Goal: Information Seeking & Learning: Learn about a topic

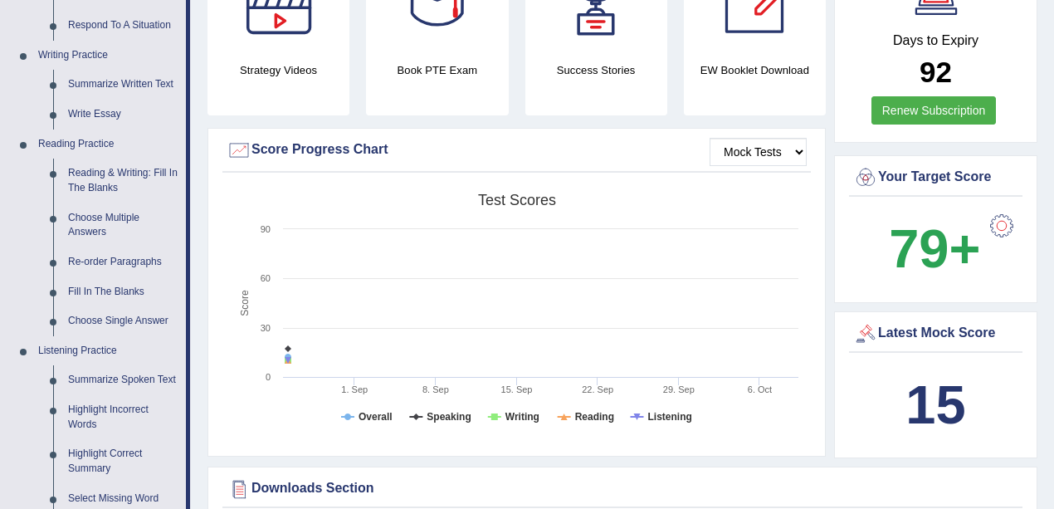
scroll to position [553, 0]
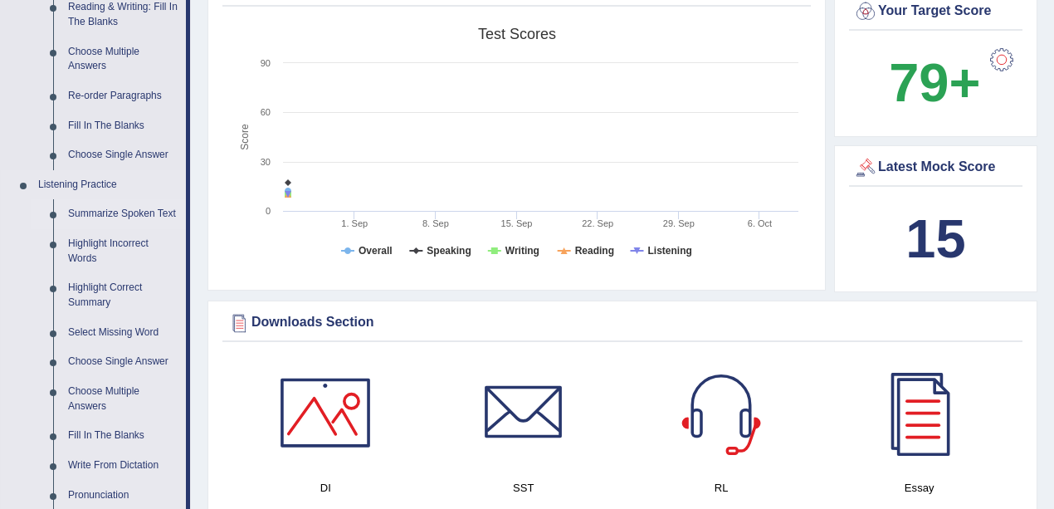
click at [139, 209] on link "Summarize Spoken Text" at bounding box center [123, 214] width 125 height 30
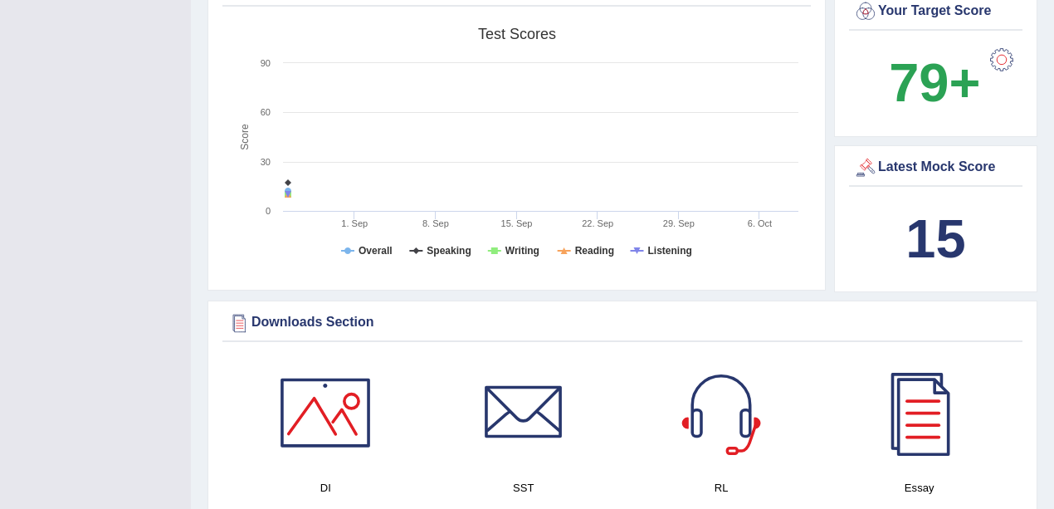
scroll to position [232, 0]
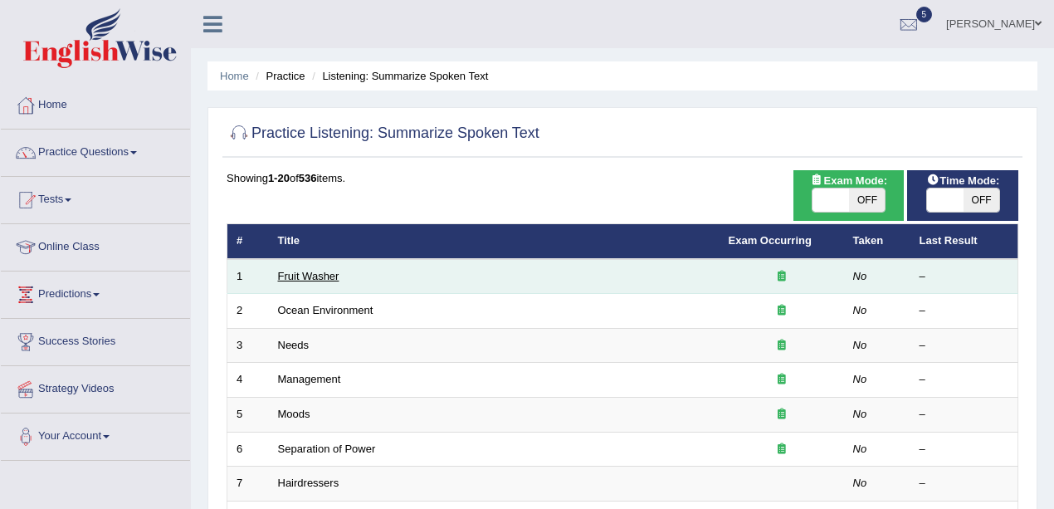
click at [303, 274] on link "Fruit Washer" at bounding box center [308, 276] width 61 height 12
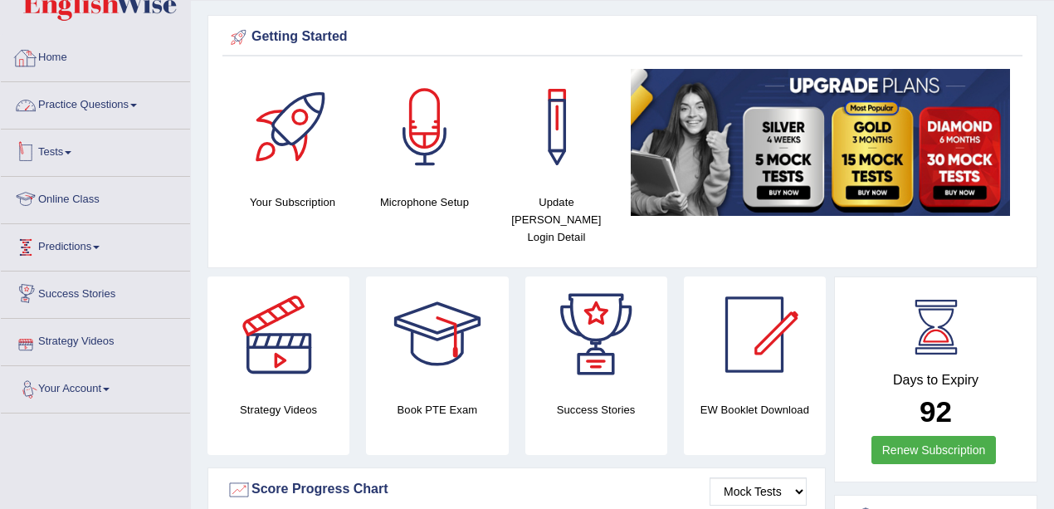
click at [85, 127] on li "Practice Questions Speaking Practice Read Aloud Repeat Sentence Describe Image …" at bounding box center [95, 105] width 189 height 47
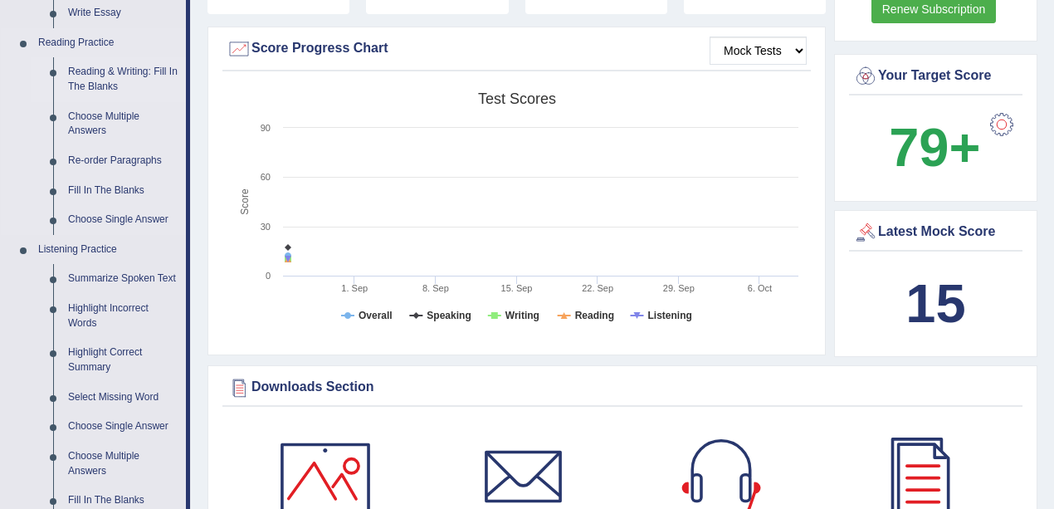
scroll to position [490, 0]
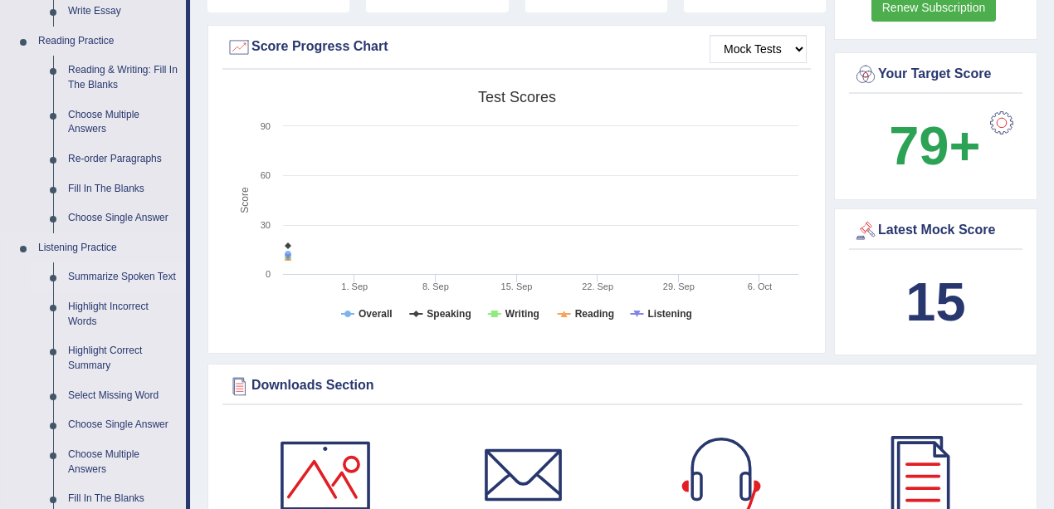
click at [118, 274] on link "Summarize Spoken Text" at bounding box center [123, 277] width 125 height 30
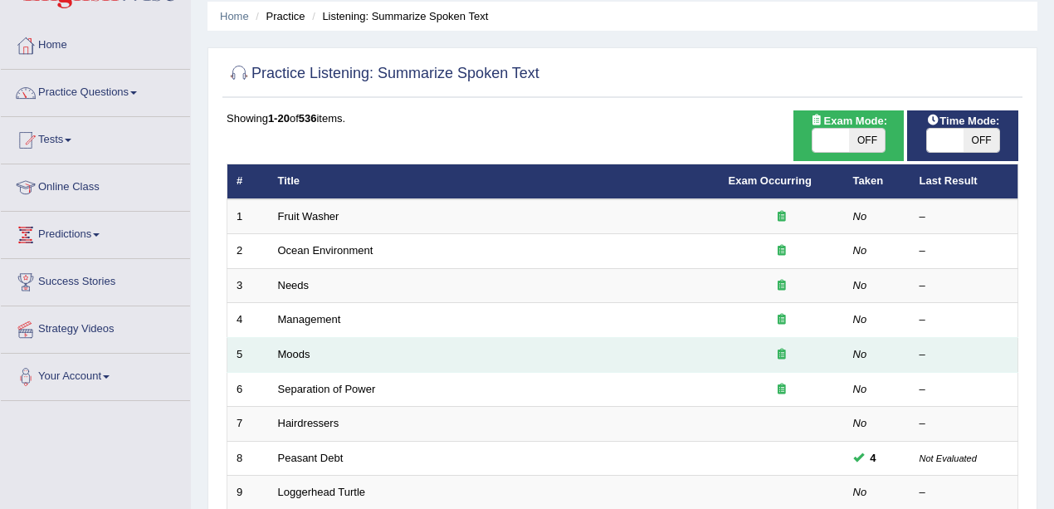
scroll to position [166, 0]
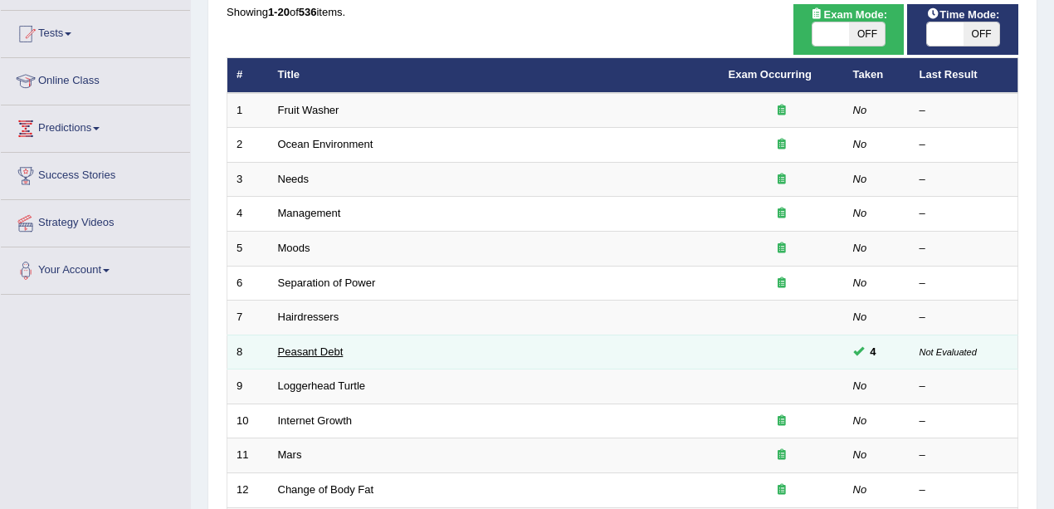
click at [307, 345] on link "Peasant Debt" at bounding box center [311, 351] width 66 height 12
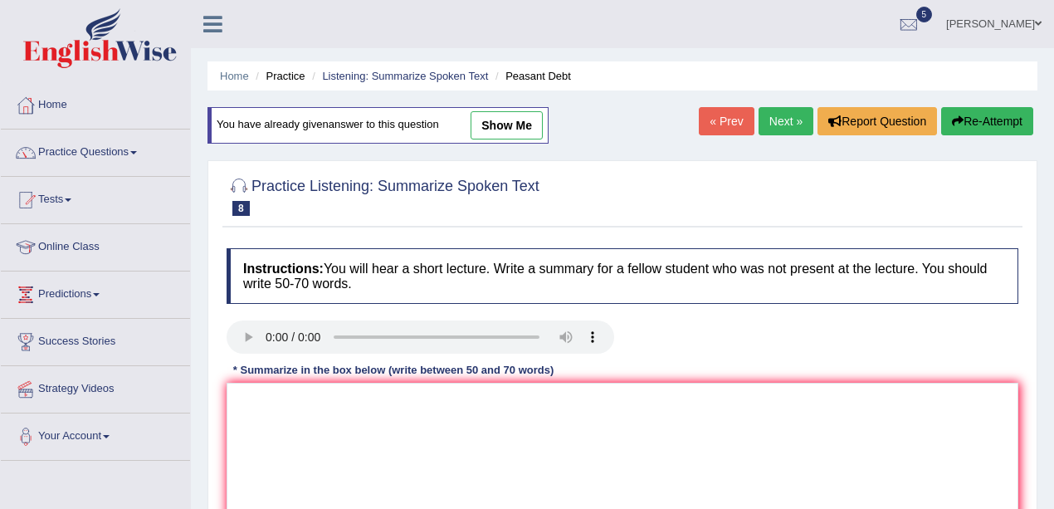
click at [532, 129] on link "show me" at bounding box center [507, 125] width 72 height 28
type textarea "A point revealed in the lecture was about farmers in [GEOGRAPHIC_DATA] and high…"
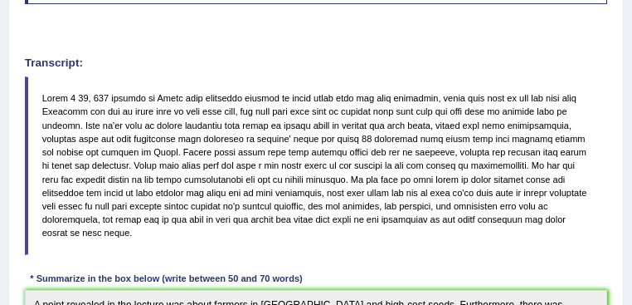
scroll to position [188, 0]
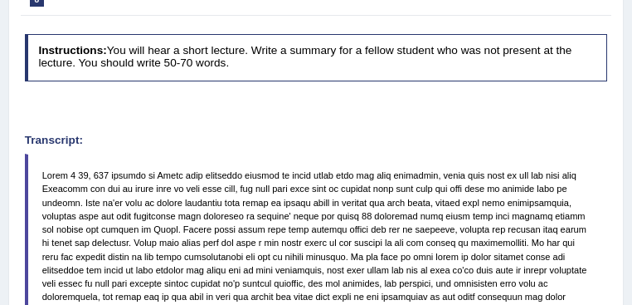
click at [515, 227] on blockquote at bounding box center [317, 243] width 584 height 178
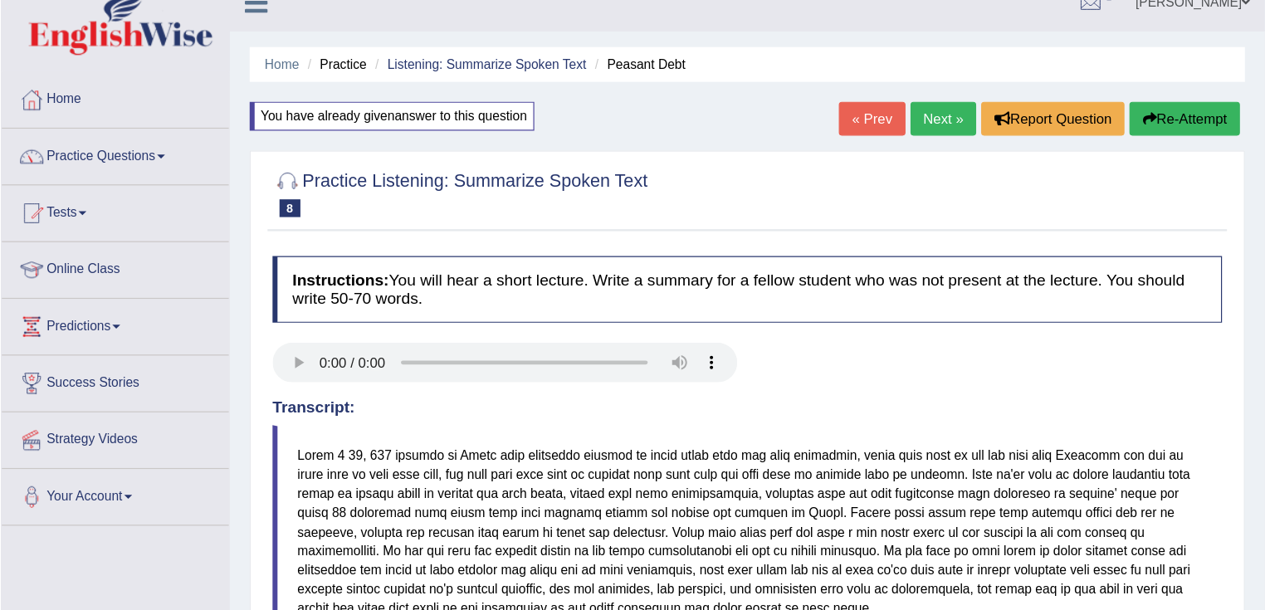
scroll to position [22, 0]
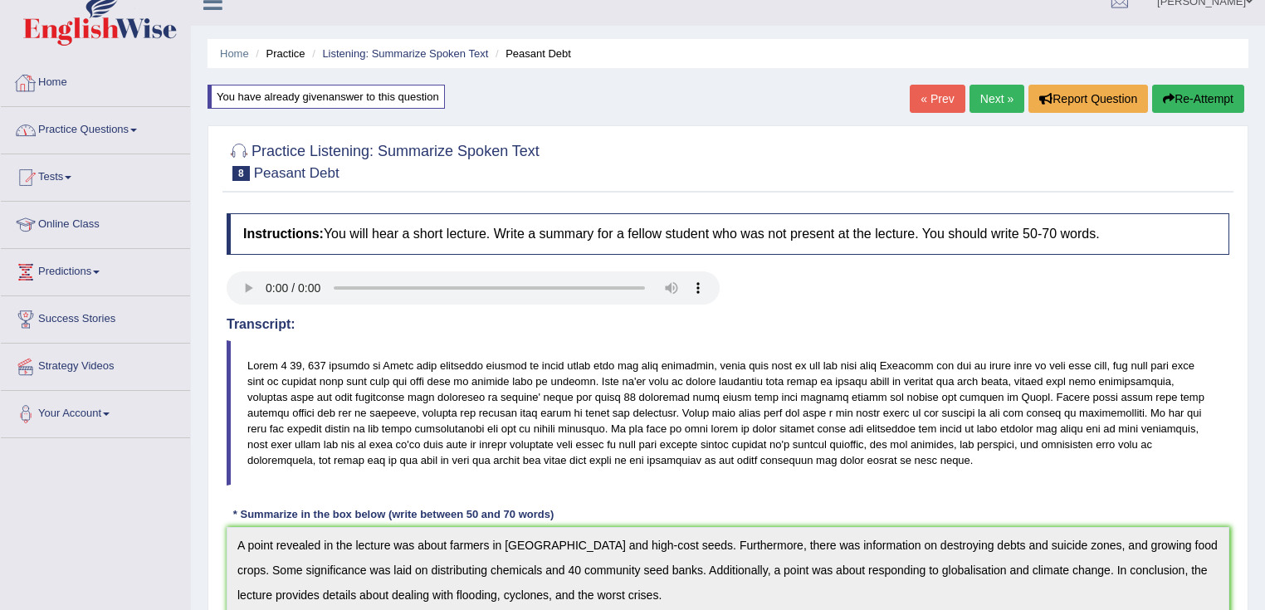
click at [106, 134] on link "Practice Questions" at bounding box center [95, 128] width 189 height 42
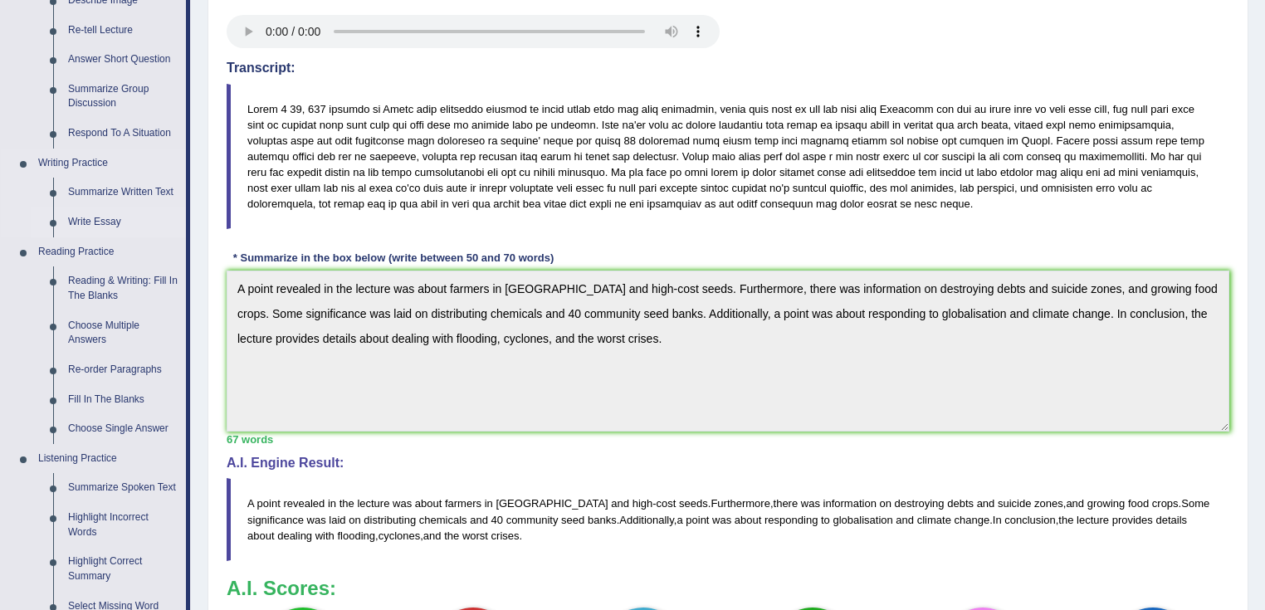
scroll to position [554, 0]
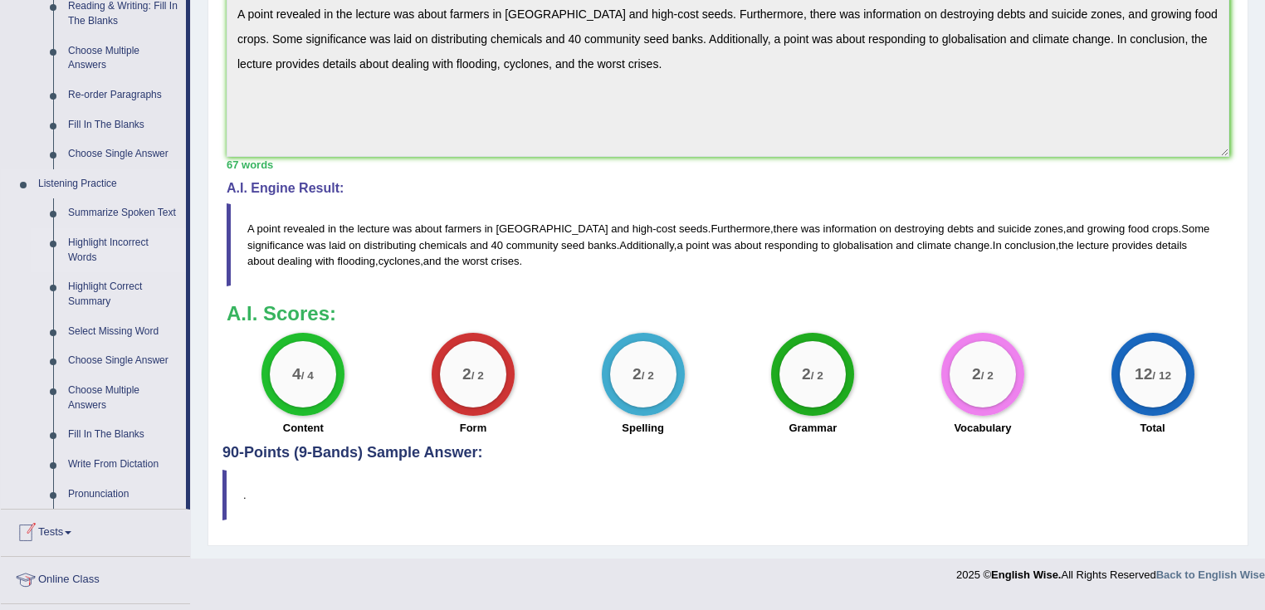
click at [106, 251] on link "Highlight Incorrect Words" at bounding box center [123, 250] width 125 height 44
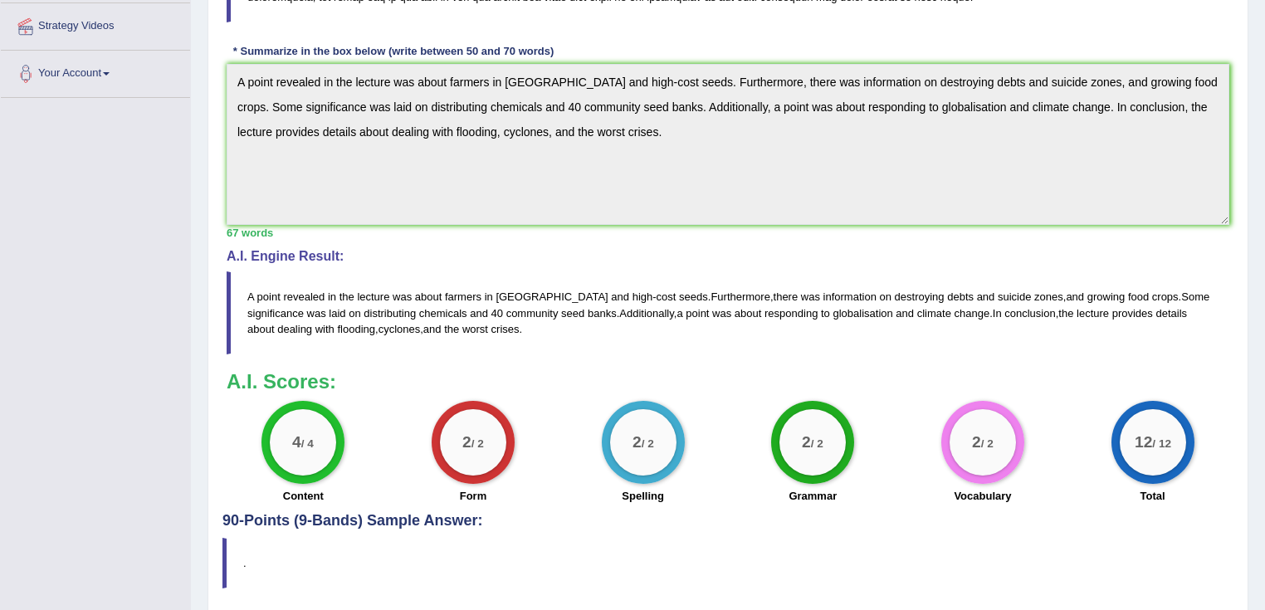
scroll to position [251, 0]
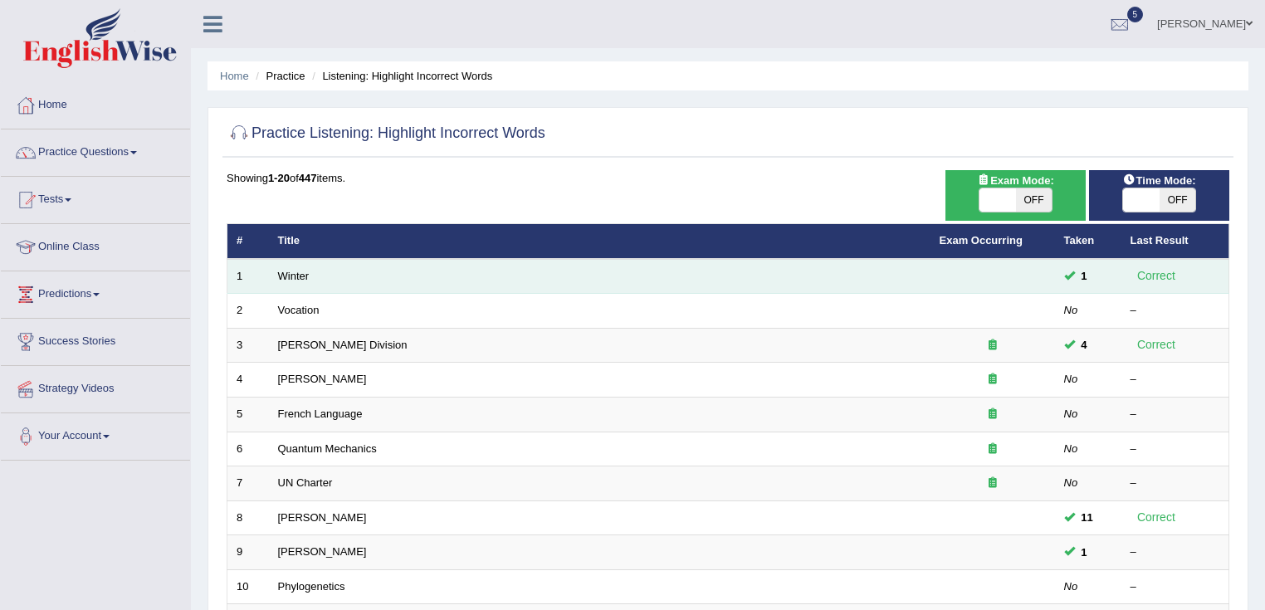
click at [296, 266] on td "Winter" at bounding box center [600, 276] width 662 height 35
click at [299, 274] on link "Winter" at bounding box center [294, 276] width 32 height 12
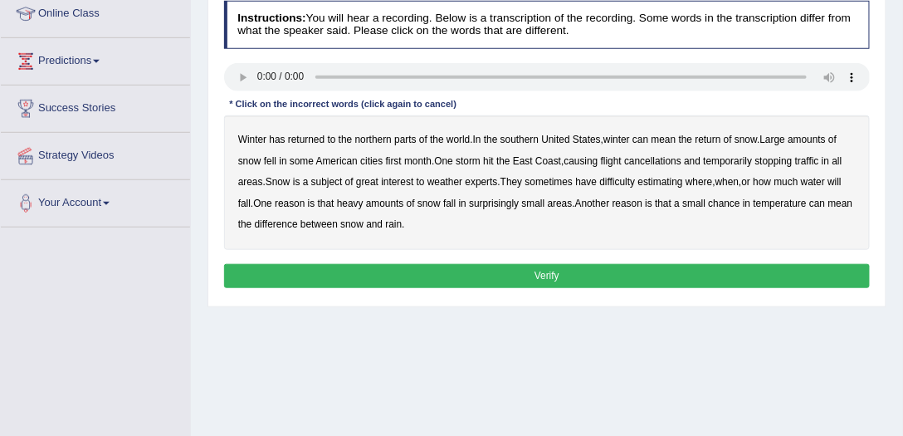
scroll to position [180, 0]
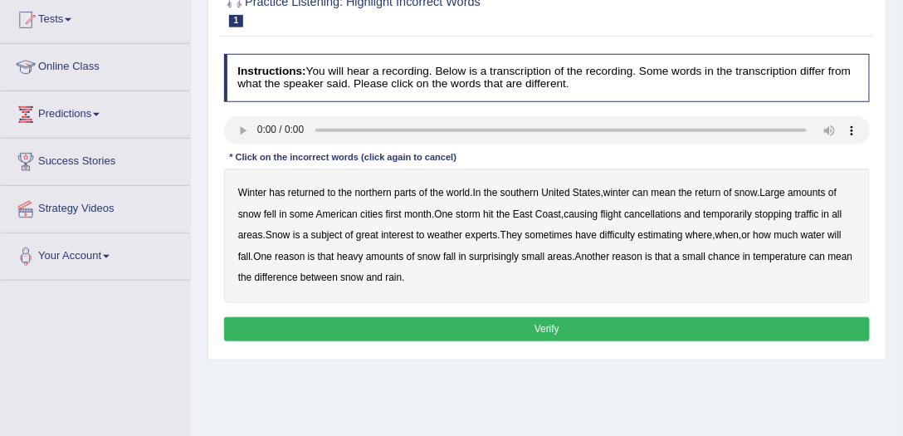
click at [522, 193] on b "southern" at bounding box center [520, 193] width 38 height 12
click at [386, 213] on b "first" at bounding box center [394, 214] width 16 height 12
click at [842, 213] on b "all" at bounding box center [838, 214] width 10 height 12
click at [816, 235] on b "water" at bounding box center [813, 235] width 24 height 12
click at [734, 252] on b "chance" at bounding box center [725, 257] width 32 height 12
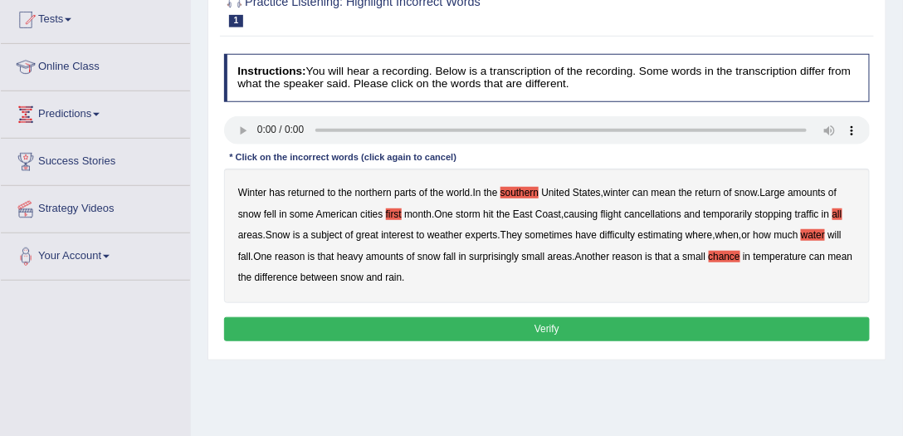
click at [549, 320] on button "Verify" at bounding box center [547, 329] width 647 height 24
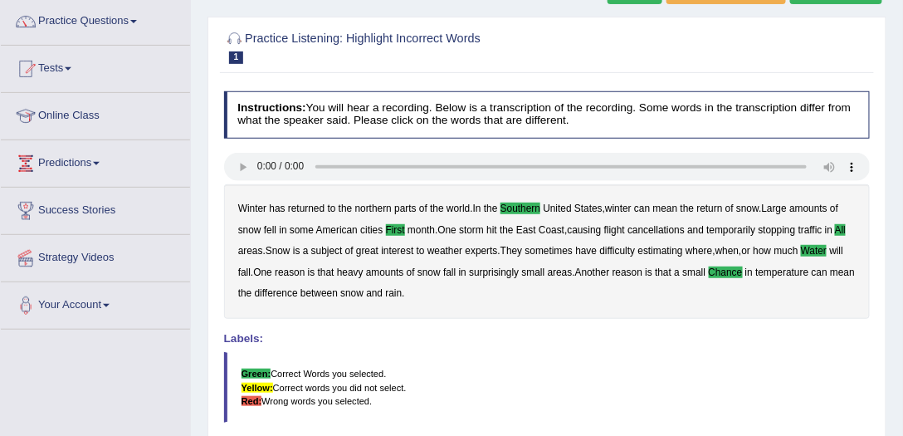
scroll to position [85, 0]
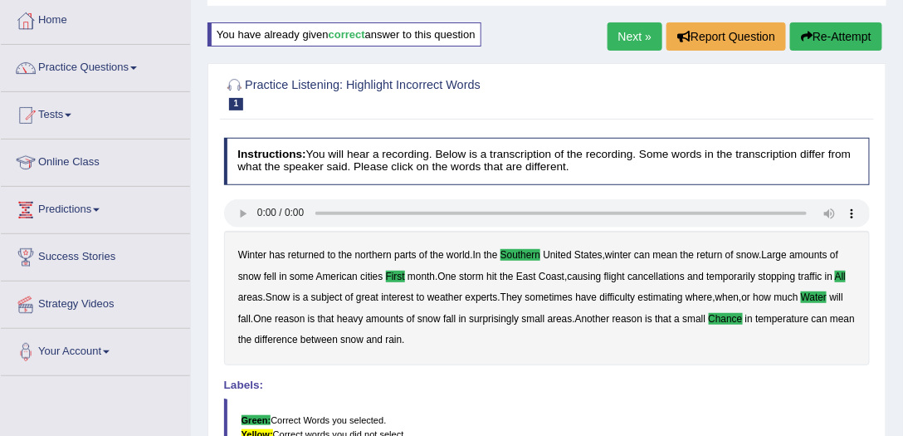
click at [533, 308] on div "Winter has returned to the northern parts of the world . In the southern United…" at bounding box center [547, 298] width 647 height 134
click at [535, 316] on b "small" at bounding box center [533, 319] width 23 height 12
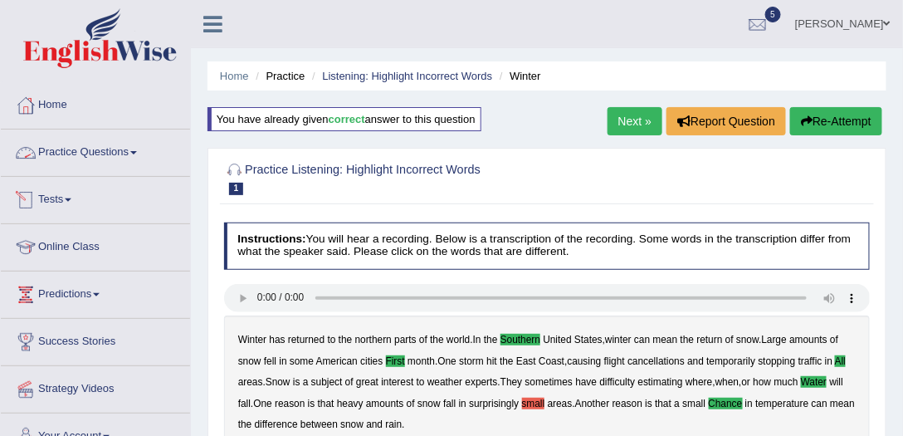
click at [127, 154] on link "Practice Questions" at bounding box center [95, 150] width 189 height 42
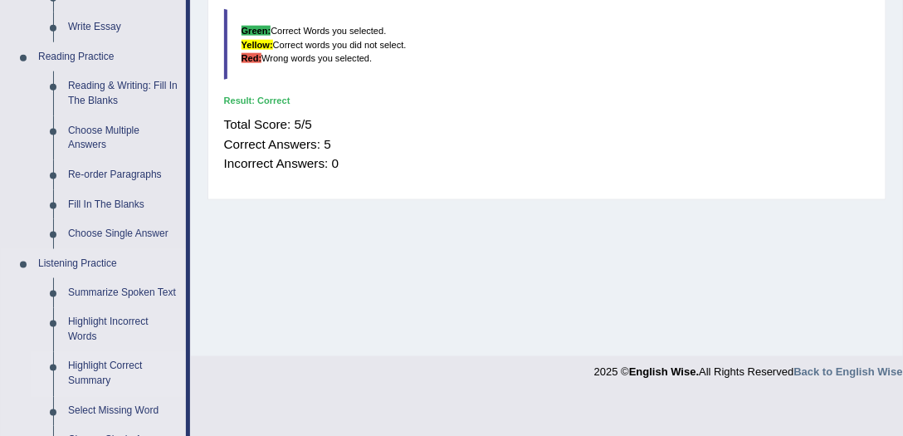
scroll to position [616, 0]
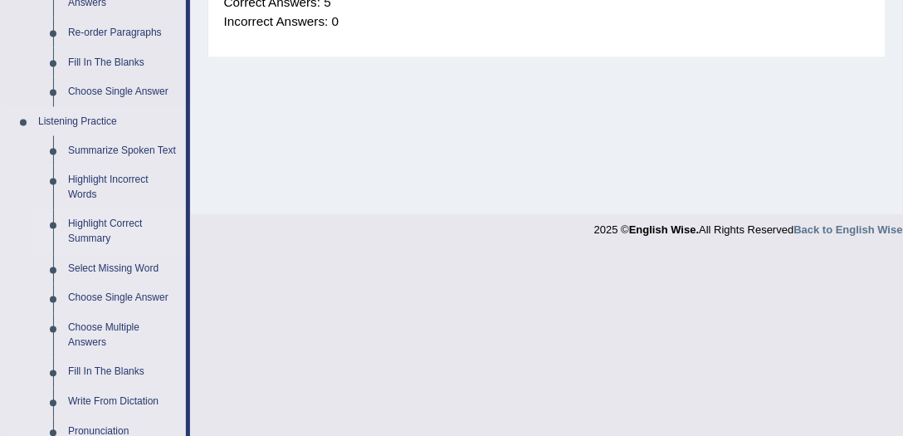
click at [89, 230] on link "Highlight Correct Summary" at bounding box center [123, 232] width 125 height 44
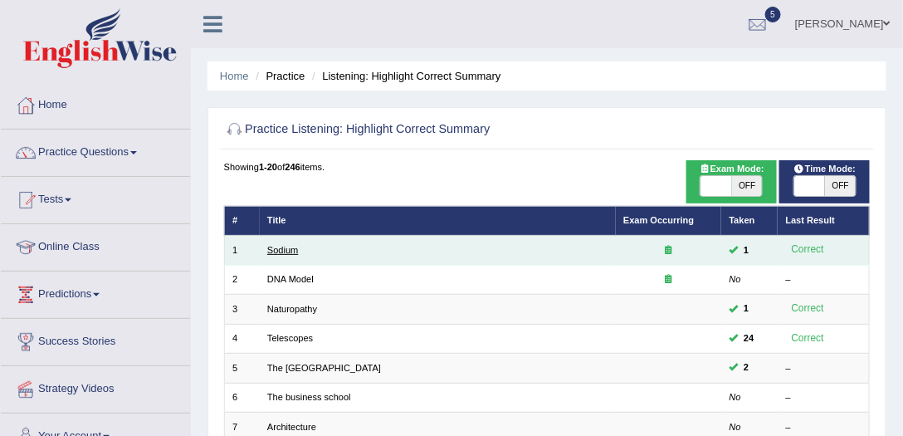
click at [271, 253] on link "Sodium" at bounding box center [282, 250] width 31 height 10
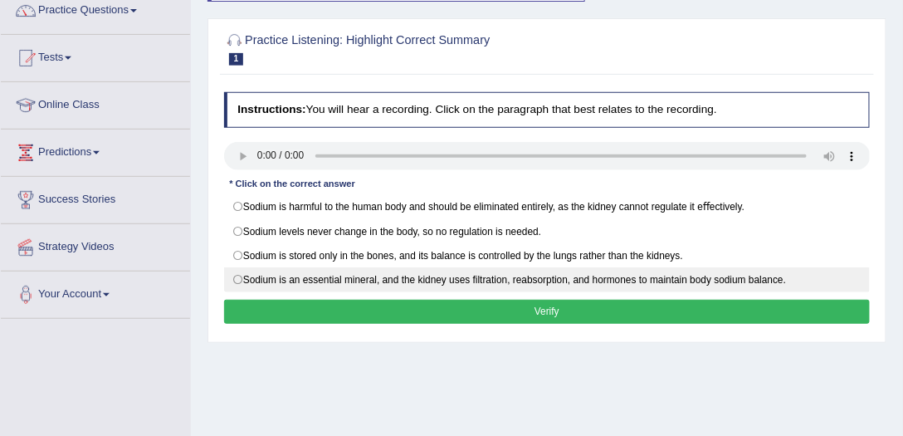
click at [628, 274] on label "Sodium is an essential mineral, and the kidney uses ﬁltration, reabsorption, an…" at bounding box center [547, 279] width 647 height 25
radio input "true"
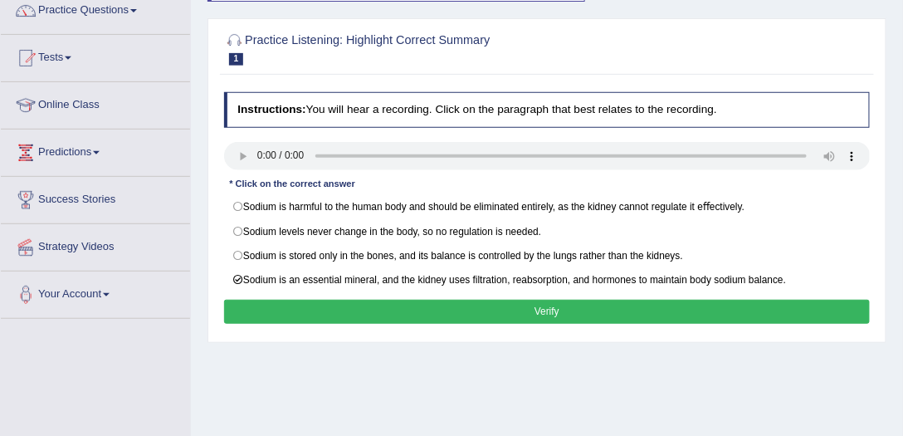
click at [480, 300] on button "Verify" at bounding box center [547, 312] width 647 height 24
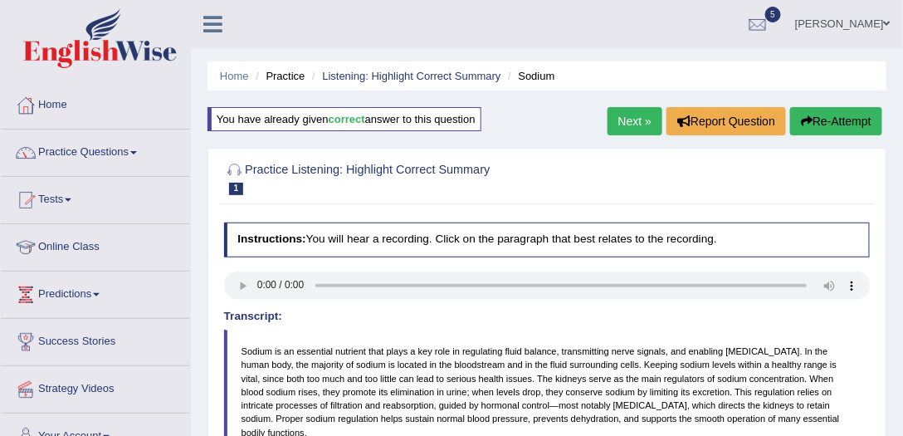
click at [72, 159] on link "Practice Questions" at bounding box center [95, 150] width 189 height 42
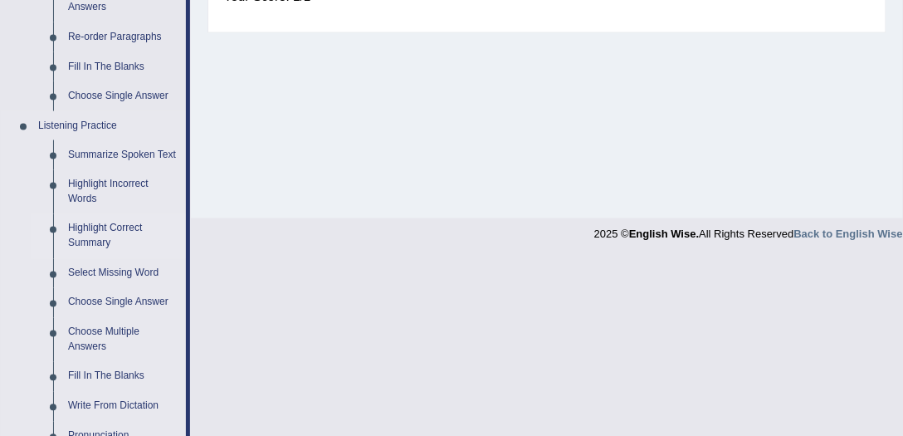
scroll to position [664, 0]
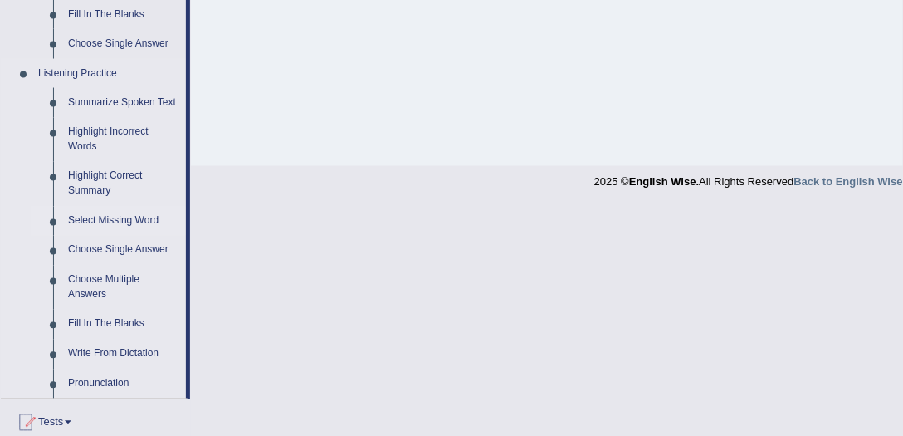
click at [136, 221] on link "Select Missing Word" at bounding box center [123, 222] width 125 height 30
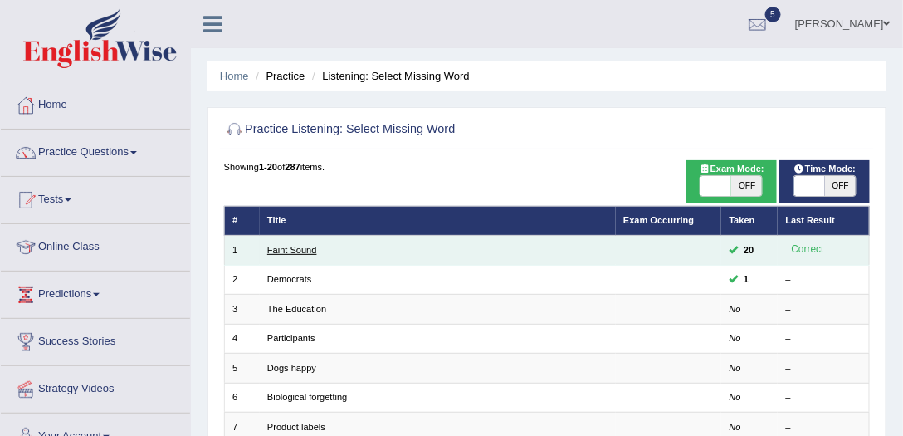
click at [277, 253] on link "Faint Sound" at bounding box center [292, 250] width 50 height 10
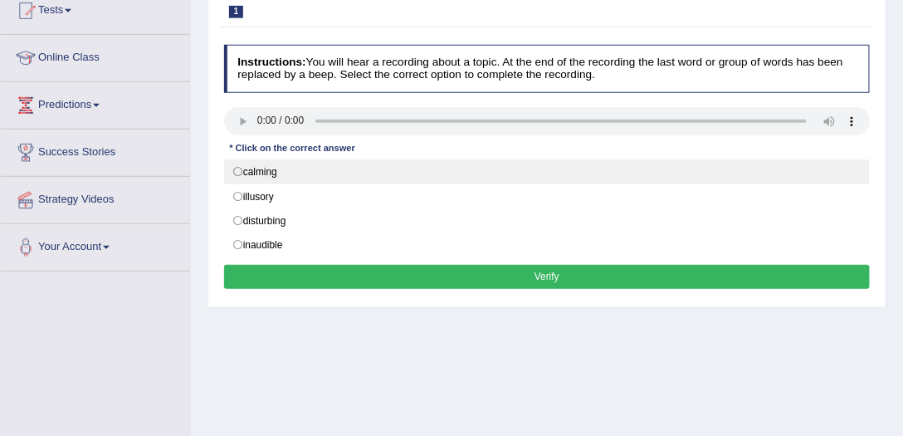
click at [275, 163] on label "calming" at bounding box center [547, 171] width 647 height 25
radio input "true"
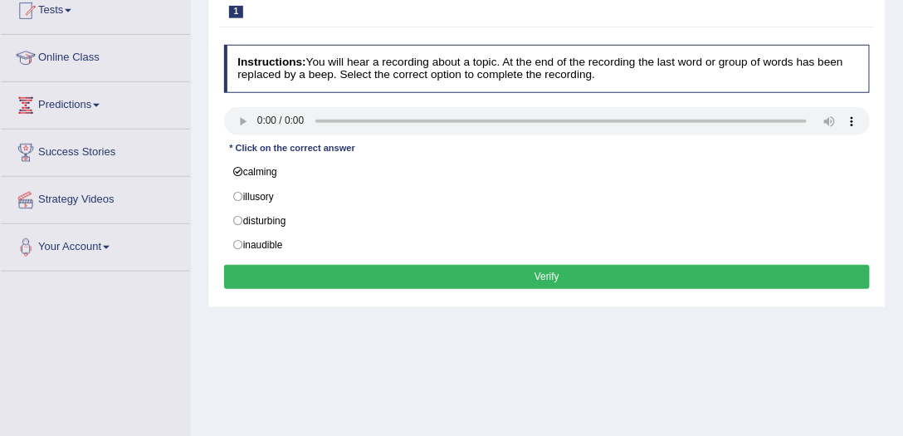
click at [478, 266] on button "Verify" at bounding box center [547, 277] width 647 height 24
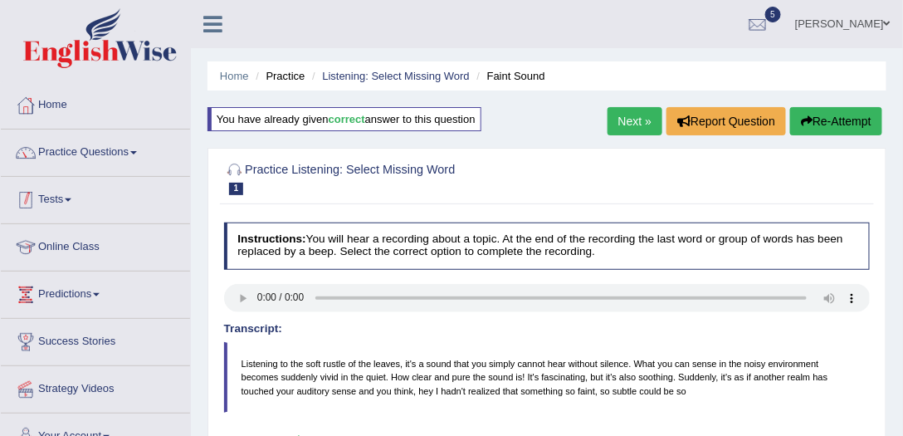
click at [119, 159] on link "Practice Questions" at bounding box center [95, 150] width 189 height 42
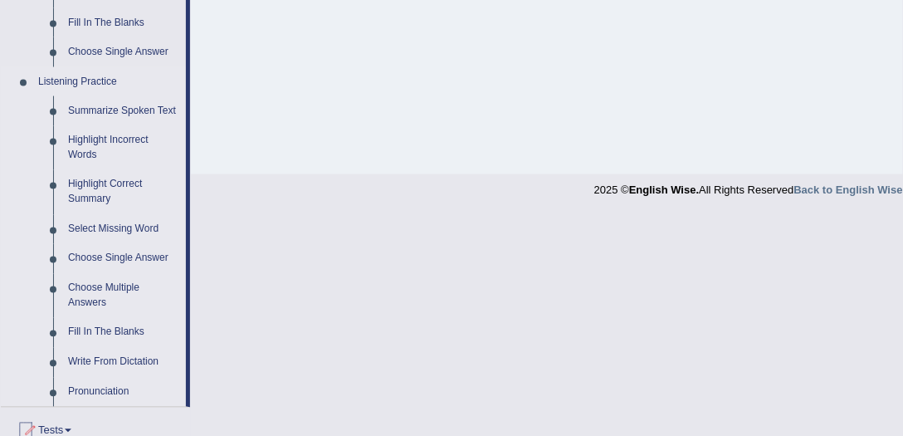
scroll to position [711, 0]
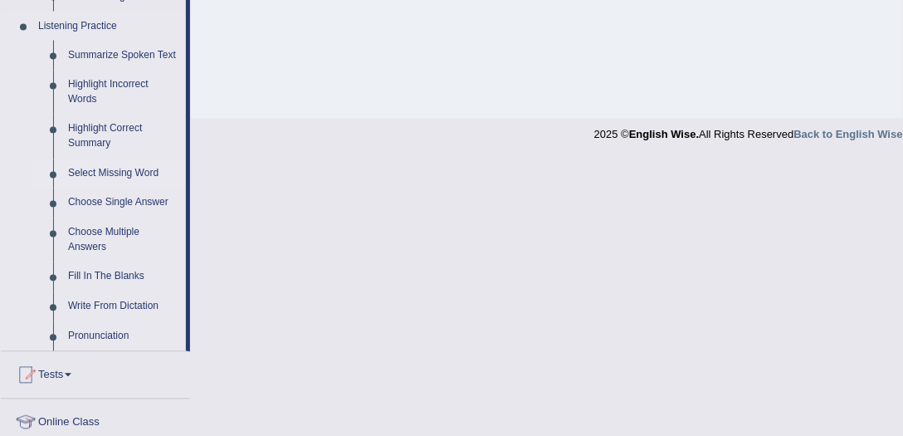
click at [131, 169] on link "Select Missing Word" at bounding box center [123, 174] width 125 height 30
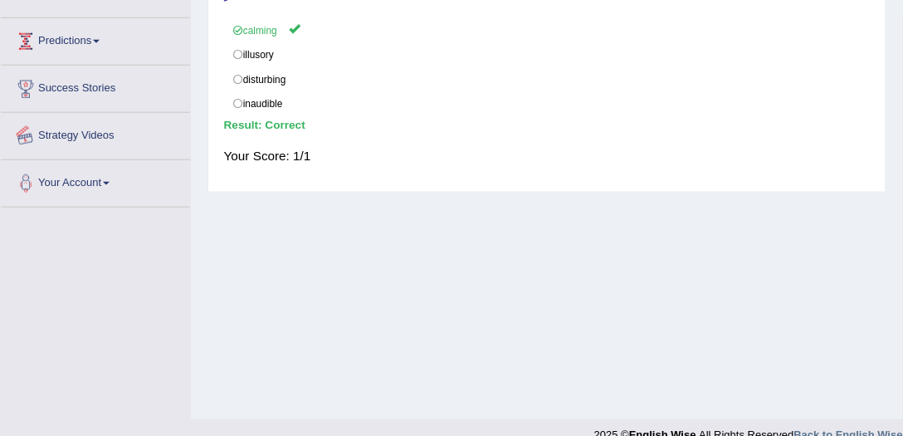
scroll to position [436, 0]
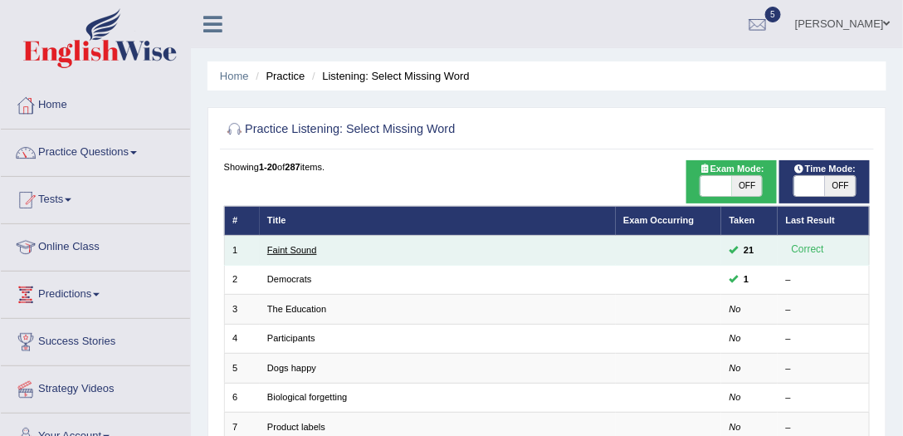
click at [301, 249] on link "Faint Sound" at bounding box center [292, 250] width 50 height 10
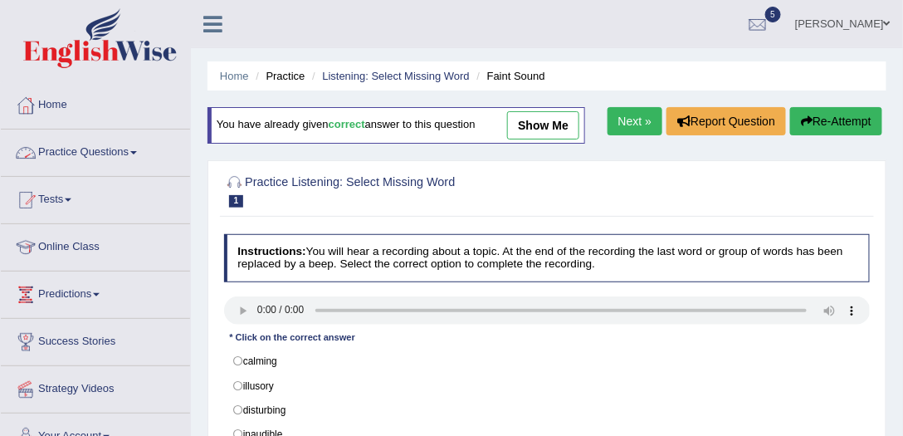
click at [134, 160] on link "Practice Questions" at bounding box center [95, 150] width 189 height 42
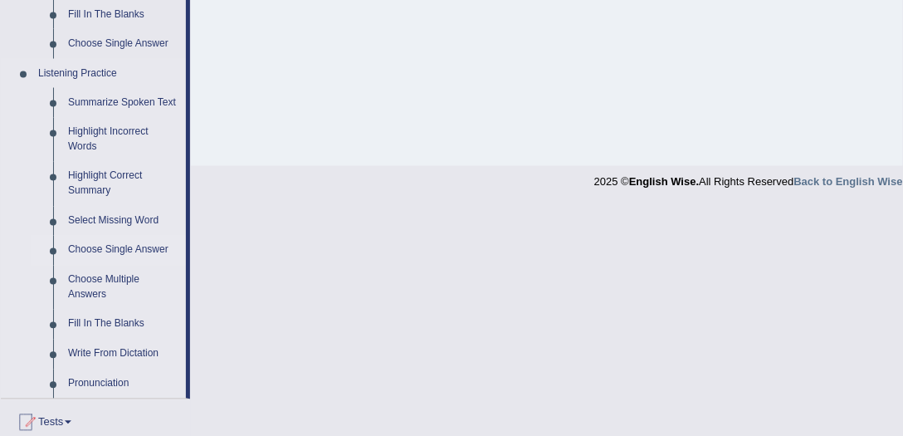
click at [133, 244] on link "Choose Single Answer" at bounding box center [123, 251] width 125 height 30
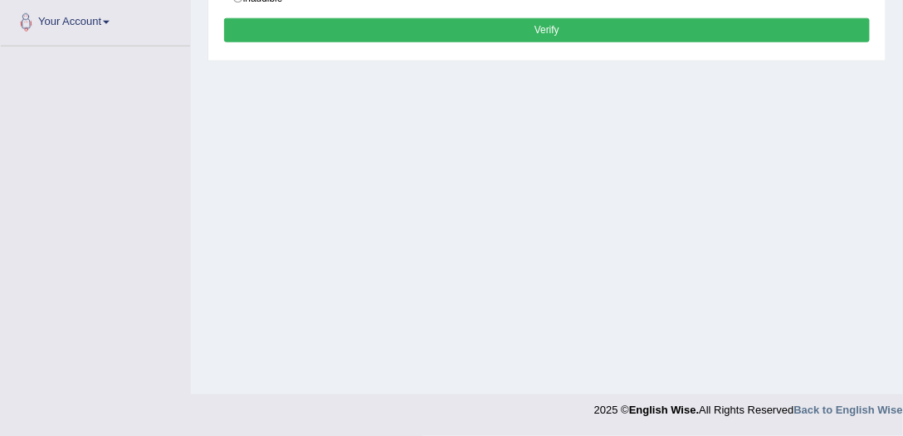
scroll to position [261, 0]
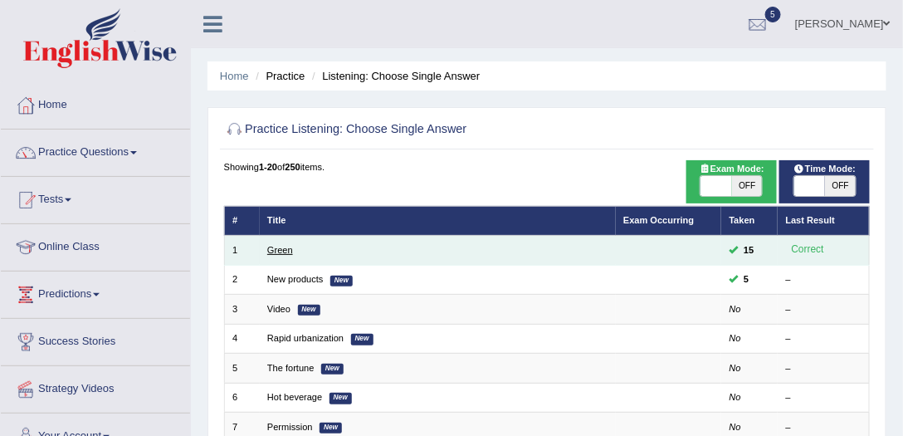
click at [277, 247] on link "Green" at bounding box center [280, 250] width 26 height 10
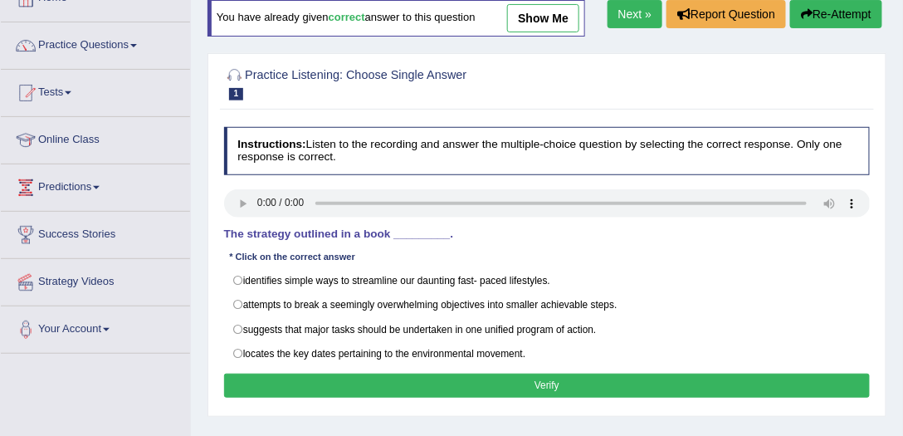
scroll to position [189, 0]
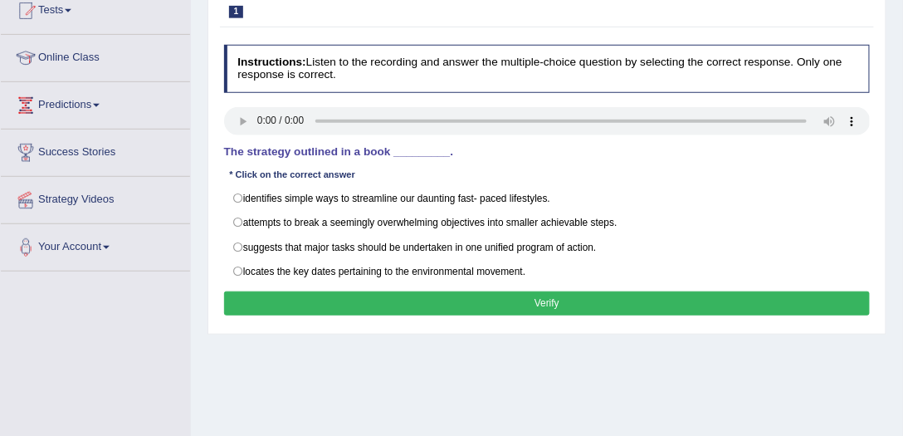
drag, startPoint x: 214, startPoint y: 144, endPoint x: 410, endPoint y: 149, distance: 196.0
click at [402, 149] on div "Practice Listening: Choose Single Answer 1 Green Instructions: Listen to the re…" at bounding box center [547, 153] width 679 height 364
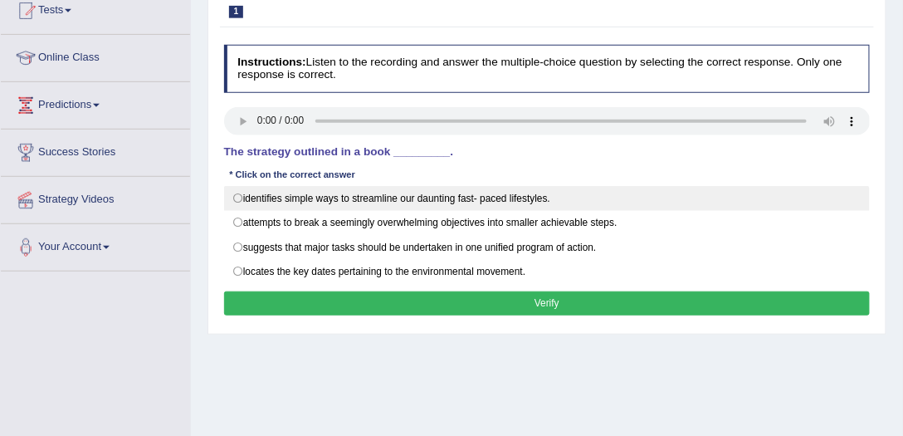
click at [408, 198] on label "identifies simple ways to streamline our daunting fast- paced lifestyles." at bounding box center [547, 198] width 647 height 25
radio input "true"
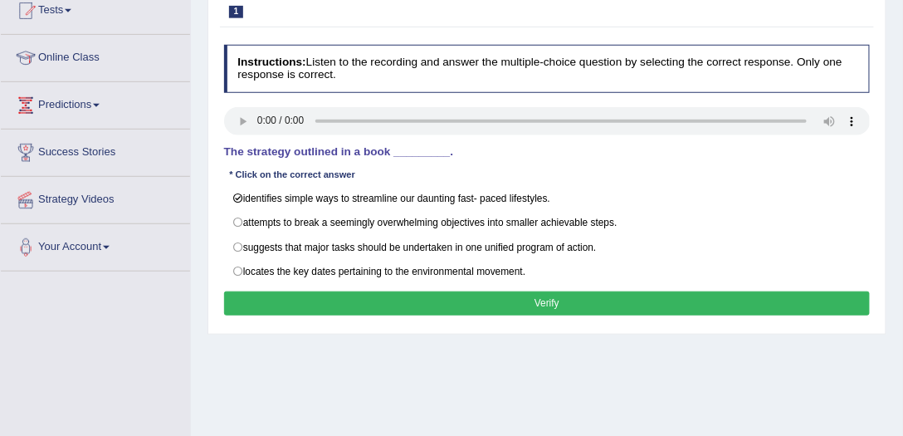
drag, startPoint x: 242, startPoint y: 147, endPoint x: 373, endPoint y: 148, distance: 131.1
click at [373, 148] on h4 "The strategy outlined in a book _________." at bounding box center [547, 152] width 647 height 12
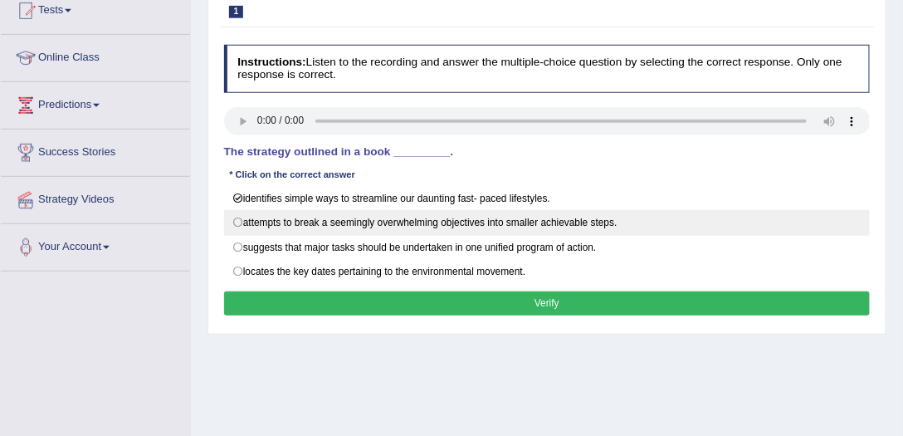
click at [296, 230] on label "attempts to break a seemingly overwhelming objectives into smaller achievable s…" at bounding box center [547, 222] width 647 height 25
radio input "true"
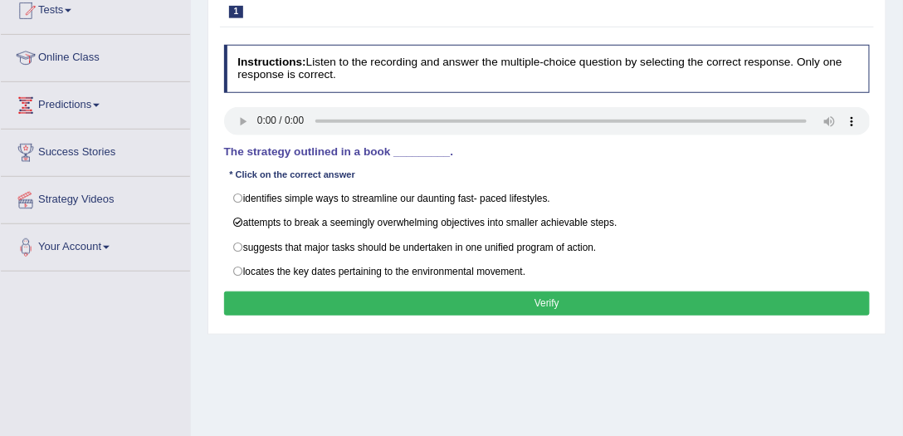
click at [588, 294] on button "Verify" at bounding box center [547, 303] width 647 height 24
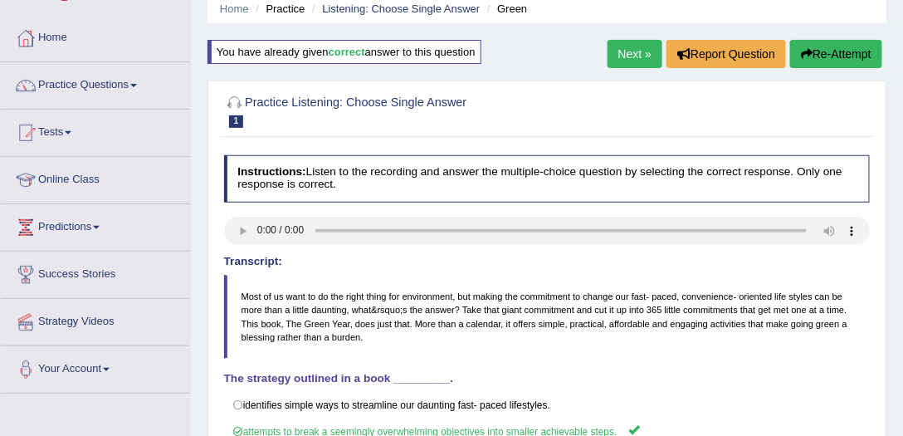
scroll to position [0, 0]
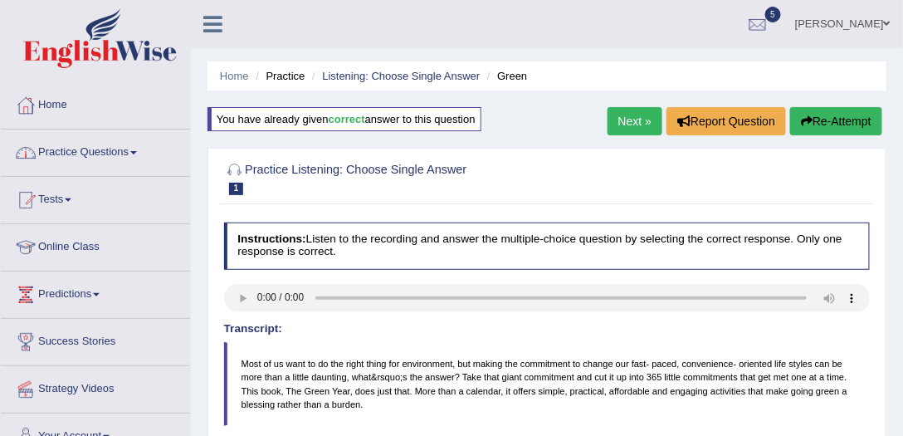
click at [99, 137] on link "Practice Questions" at bounding box center [95, 150] width 189 height 42
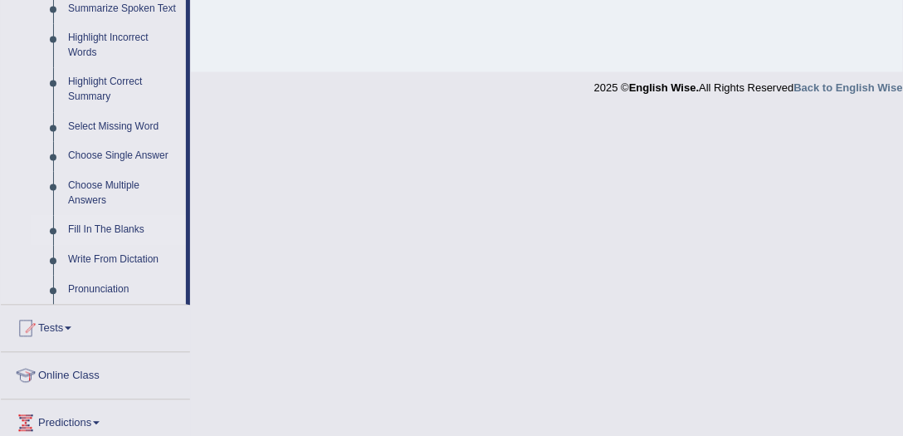
scroll to position [759, 0]
click at [111, 226] on link "Fill In The Blanks" at bounding box center [123, 230] width 125 height 30
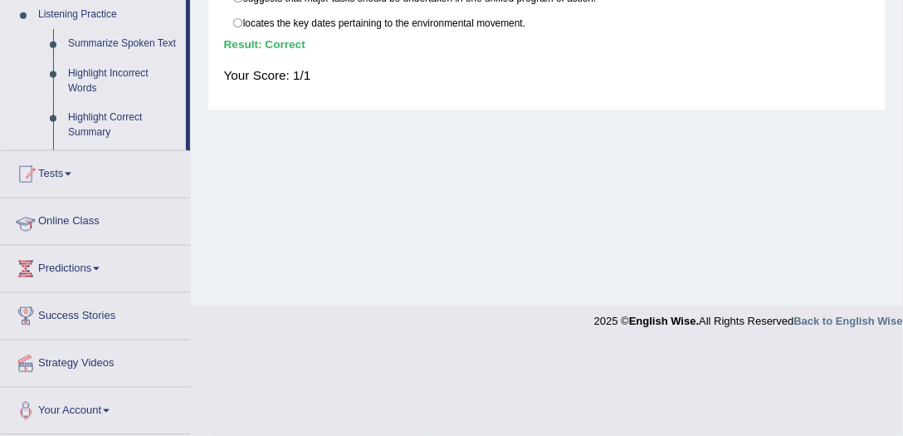
scroll to position [436, 0]
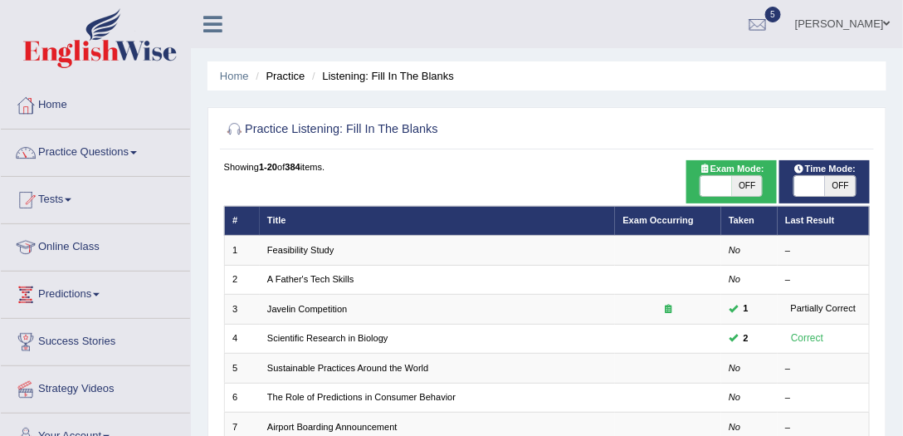
click at [284, 253] on link "Feasibility Study" at bounding box center [300, 250] width 66 height 10
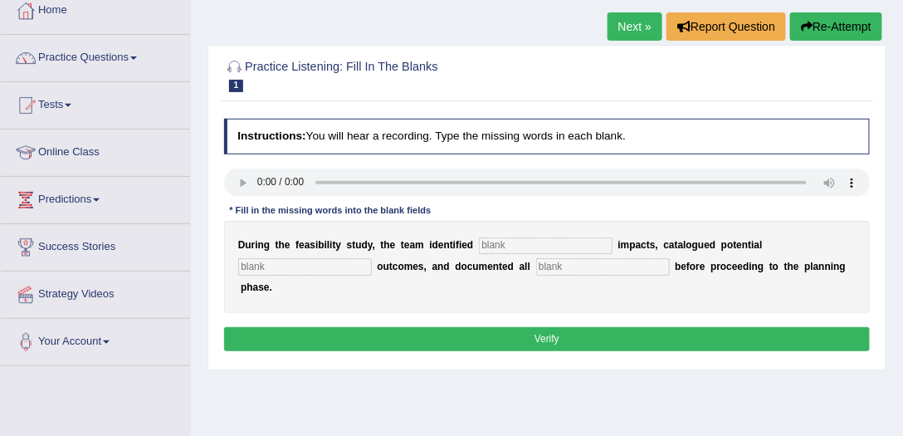
click at [509, 232] on div "D u r i n g t h e f e a s i b i l i t y s t u d y , t h e t e a m i d e n t i f…" at bounding box center [547, 267] width 647 height 92
click at [516, 247] on input "text" at bounding box center [546, 245] width 134 height 17
type input "serious"
click at [285, 259] on input "text" at bounding box center [305, 266] width 134 height 17
type input "negative"
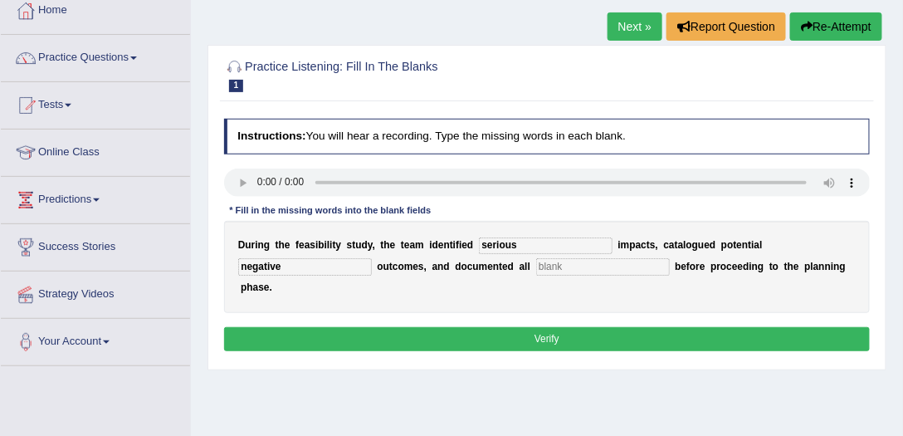
click at [608, 269] on input "text" at bounding box center [603, 266] width 134 height 17
type input "risks"
click at [561, 332] on button "Verify" at bounding box center [547, 339] width 647 height 24
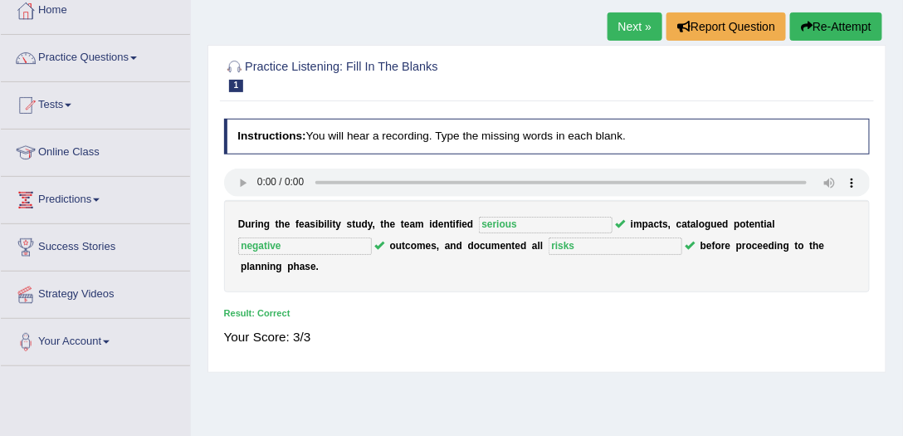
click at [530, 256] on div "D u r i n g t h e f e a s i b i l i t y s t u d y , t h e t e a m i d e n t i f…" at bounding box center [547, 246] width 647 height 92
click at [525, 320] on div "Your Score: 3/3" at bounding box center [547, 337] width 647 height 34
click at [618, 295] on div "Instructions: You will hear a recording. Type the missing words in each blank. …" at bounding box center [546, 238] width 653 height 253
click at [573, 337] on div "Your Score: 3/3" at bounding box center [547, 337] width 647 height 34
drag, startPoint x: 533, startPoint y: 244, endPoint x: 549, endPoint y: 247, distance: 16.0
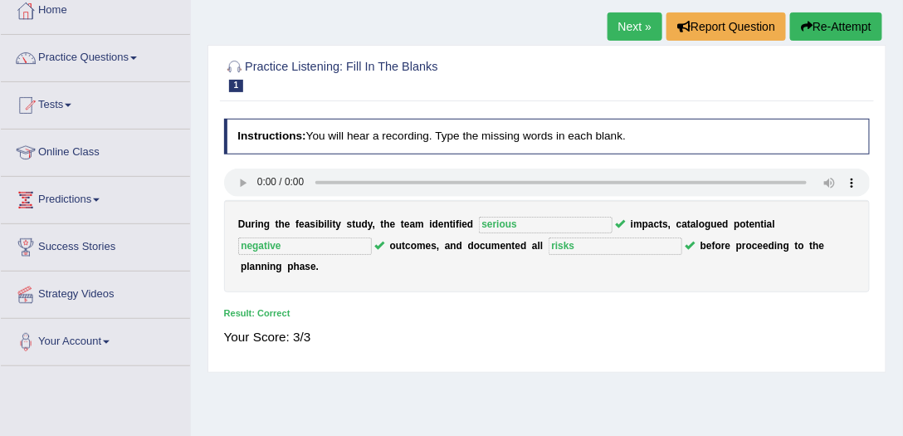
click at [549, 247] on div "D u r i n g t h e f e a s i b i l i t y s t u d y , t h e t e a m i d e n t i f…" at bounding box center [547, 246] width 647 height 92
click at [549, 247] on b at bounding box center [546, 246] width 6 height 12
drag, startPoint x: 548, startPoint y: 247, endPoint x: 533, endPoint y: 240, distance: 16.3
click at [544, 247] on div "D u r i n g t h e f e a s i b i l i t y s t u d y , t h e t e a m i d e n t i f…" at bounding box center [547, 246] width 647 height 92
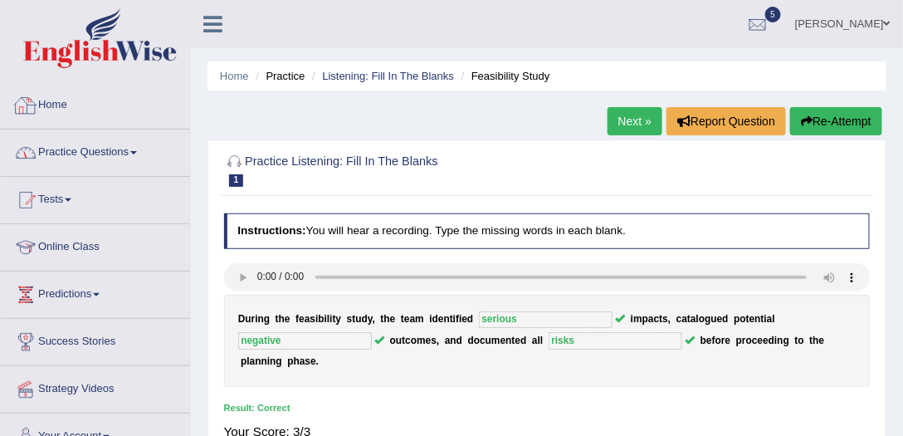
click at [98, 162] on link "Practice Questions" at bounding box center [95, 150] width 189 height 42
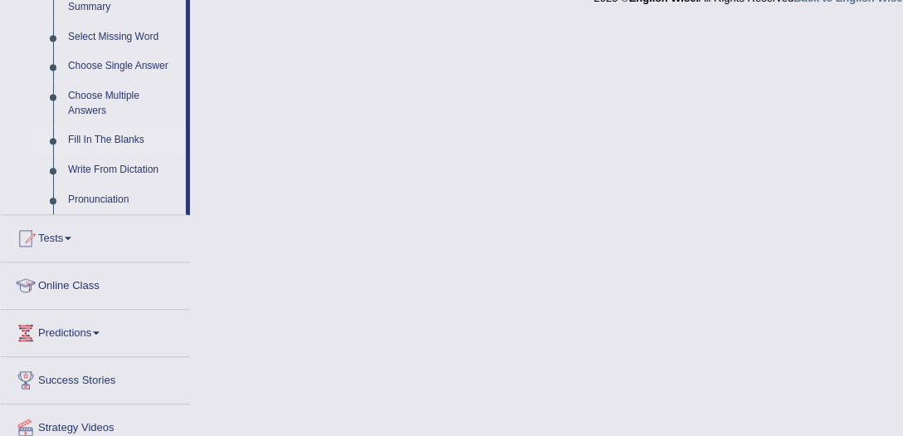
scroll to position [901, 0]
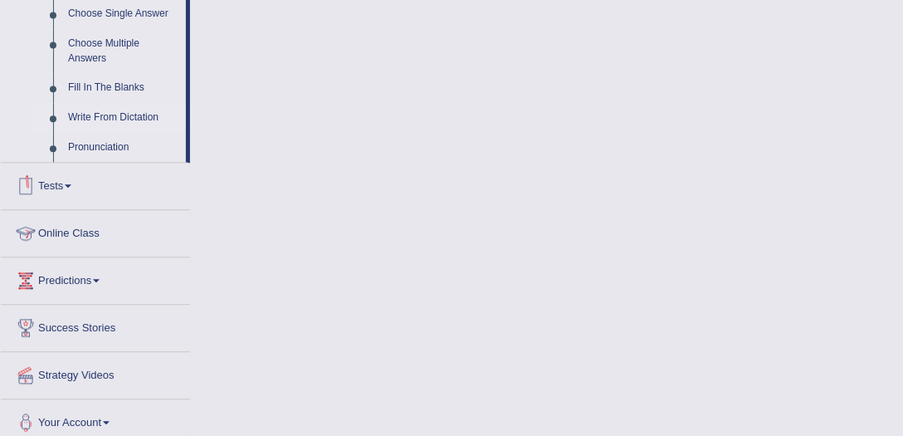
click at [100, 116] on link "Write From Dictation" at bounding box center [123, 118] width 125 height 30
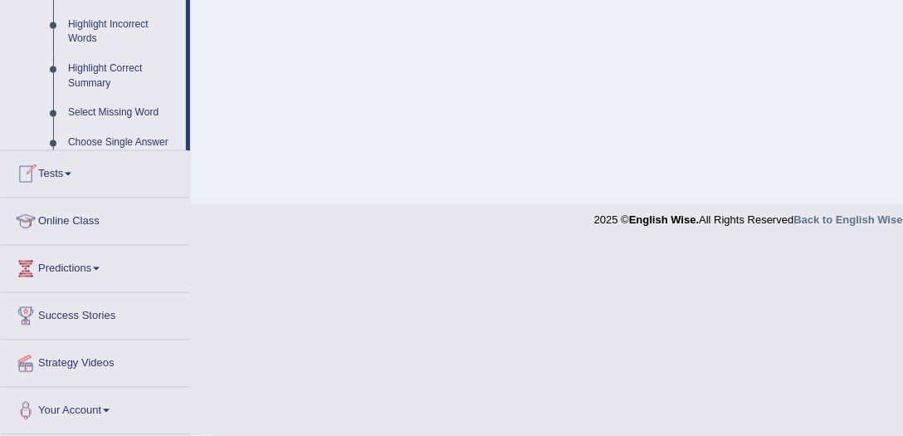
scroll to position [436, 0]
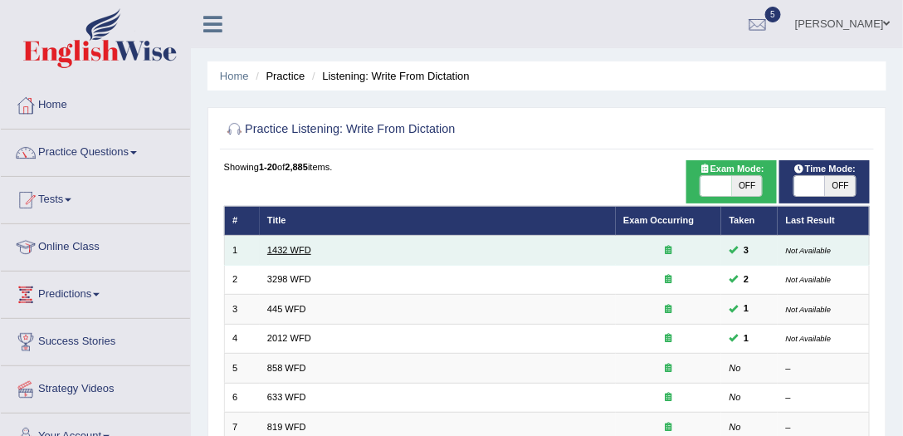
click at [299, 245] on link "1432 WFD" at bounding box center [289, 250] width 44 height 10
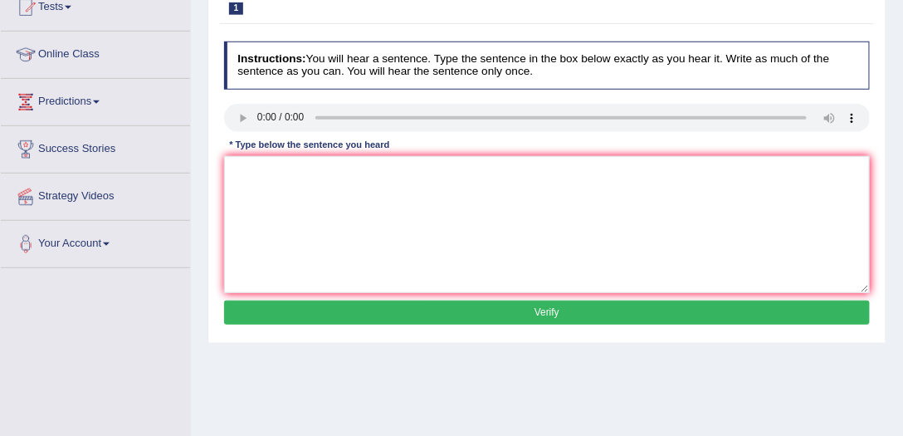
scroll to position [189, 0]
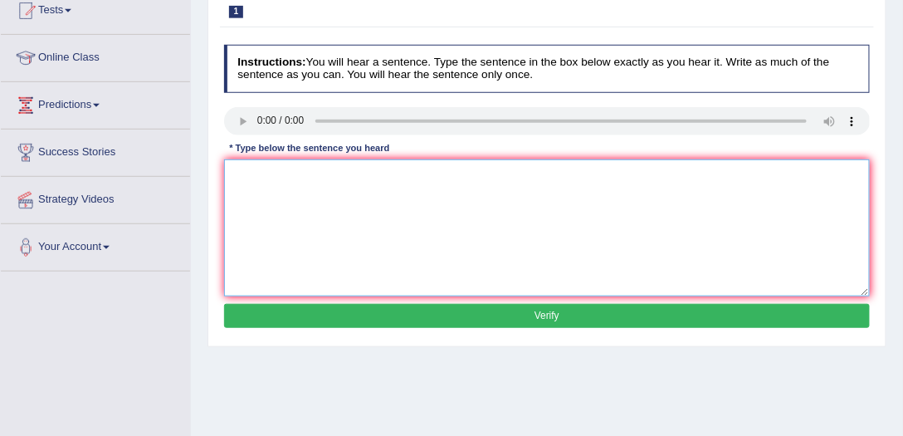
click at [337, 219] on textarea at bounding box center [547, 227] width 647 height 137
click at [396, 176] on textarea "More physical activity is beneficial to your health." at bounding box center [547, 227] width 647 height 137
type textarea "More physical activity is beneficial to for your health."
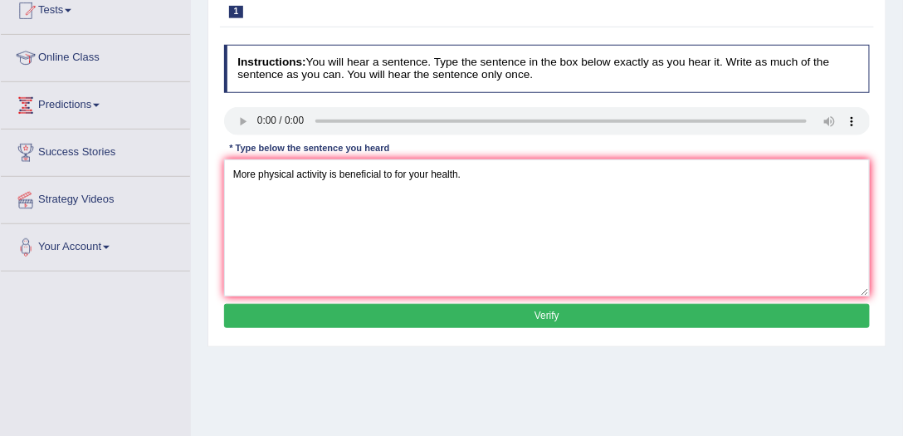
click at [579, 309] on button "Verify" at bounding box center [547, 316] width 647 height 24
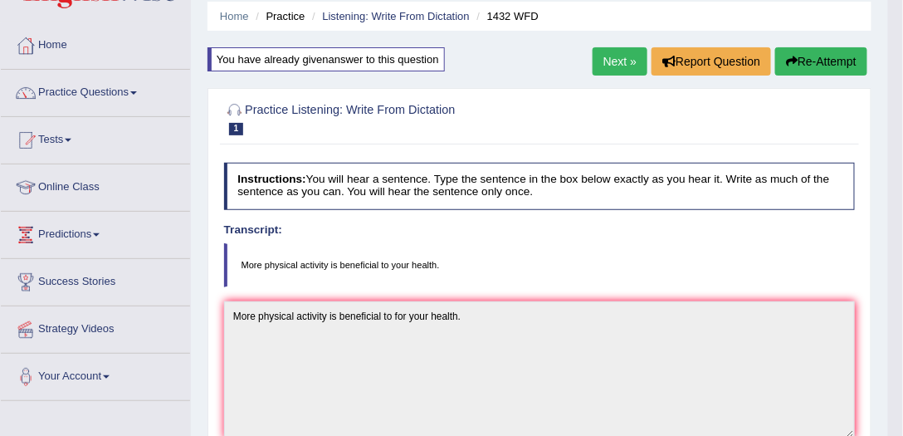
scroll to position [0, 0]
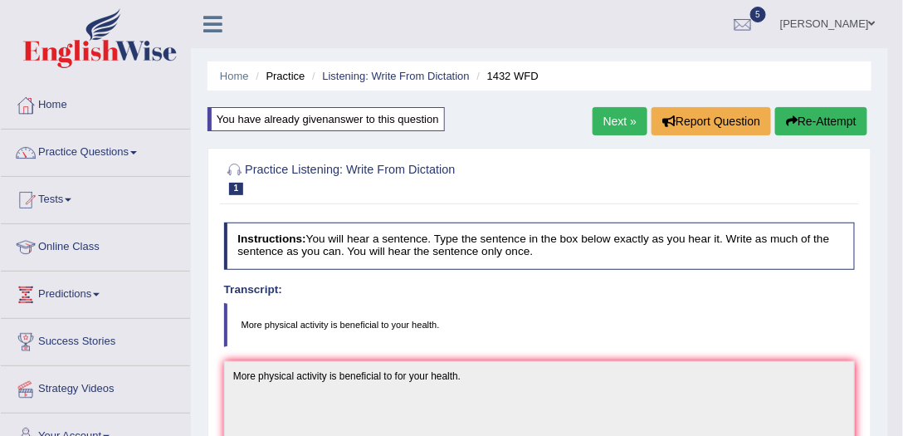
click at [635, 117] on link "Next »" at bounding box center [620, 121] width 55 height 28
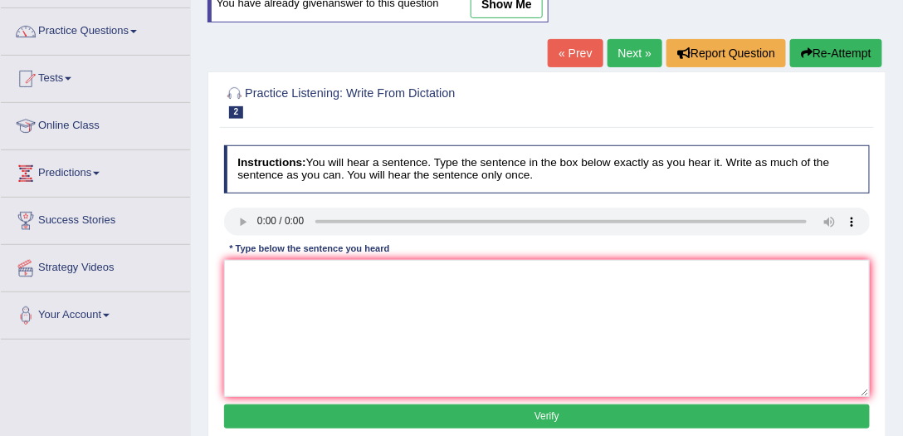
scroll to position [142, 0]
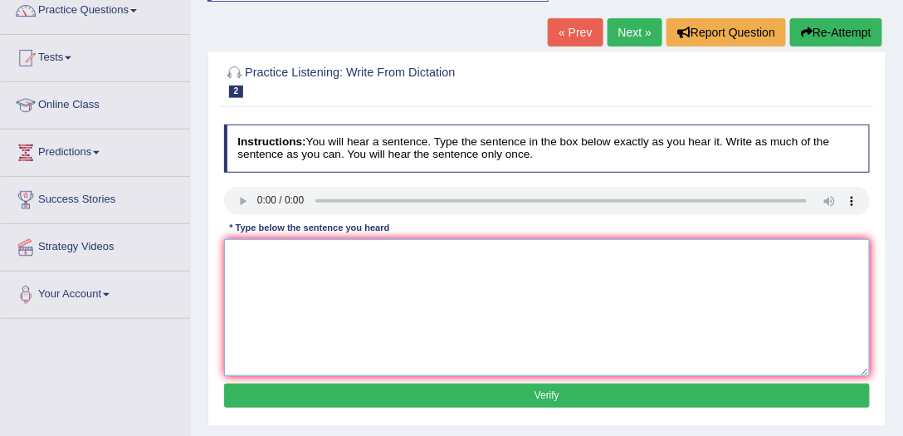
click at [315, 319] on textarea at bounding box center [547, 307] width 647 height 137
click at [265, 256] on textarea "Animal behaviour appears to contain both" at bounding box center [547, 307] width 647 height 137
click at [306, 259] on textarea "Animal behaviour appears to contain both" at bounding box center [547, 307] width 647 height 137
click at [262, 252] on textarea "Animal behaviour appears to contain both" at bounding box center [547, 307] width 647 height 137
drag, startPoint x: 300, startPoint y: 252, endPoint x: 266, endPoint y: 254, distance: 33.2
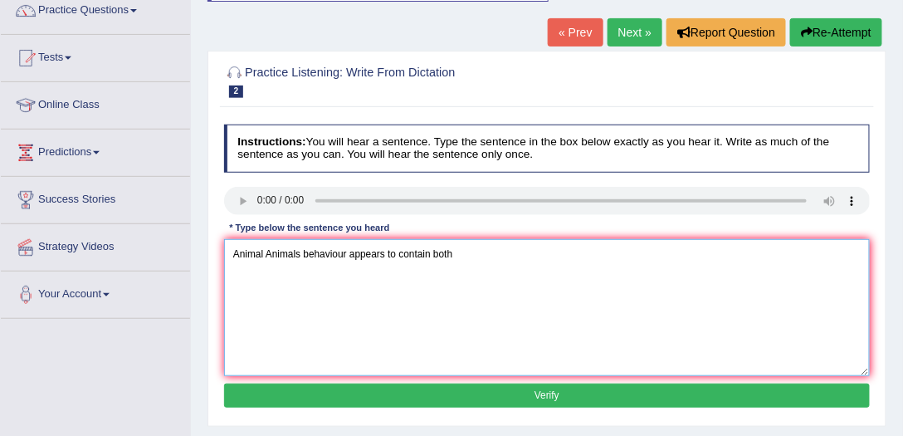
click at [266, 254] on textarea "Animal Animals behaviour appears to contain both" at bounding box center [547, 307] width 647 height 137
click at [309, 257] on textarea "Animal behaviour appears to contain both" at bounding box center [547, 307] width 647 height 137
click at [401, 255] on textarea "Animal behaviour behaviours appears to contain both" at bounding box center [547, 307] width 647 height 137
click at [528, 247] on textarea "Animal behaviour behaviours appears appear to contain both" at bounding box center [547, 307] width 647 height 137
type textarea "Animal behaviour behaviours appears appear to contain both similar and distinct…"
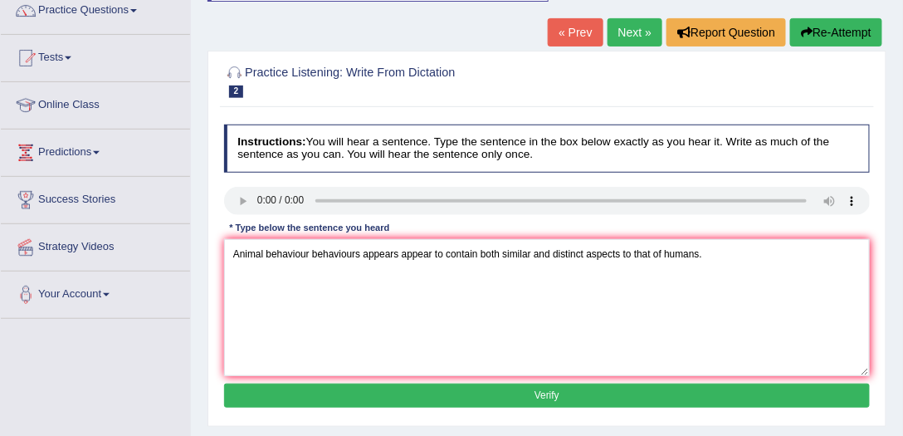
click at [638, 390] on button "Verify" at bounding box center [547, 395] width 647 height 24
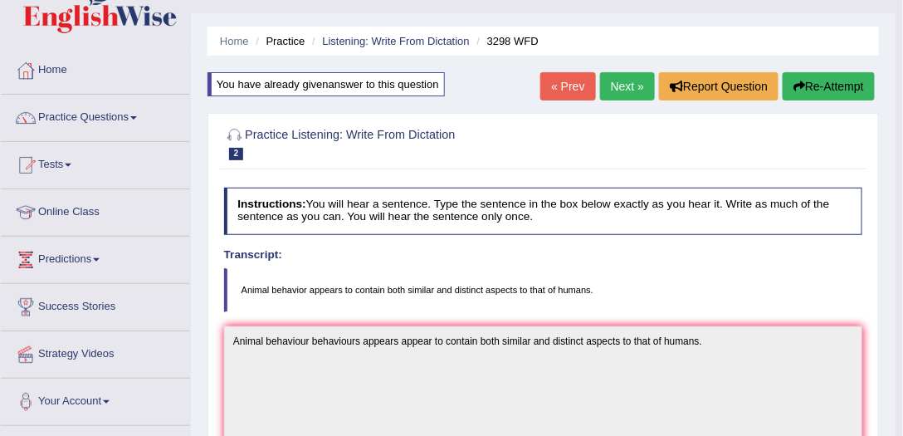
scroll to position [0, 0]
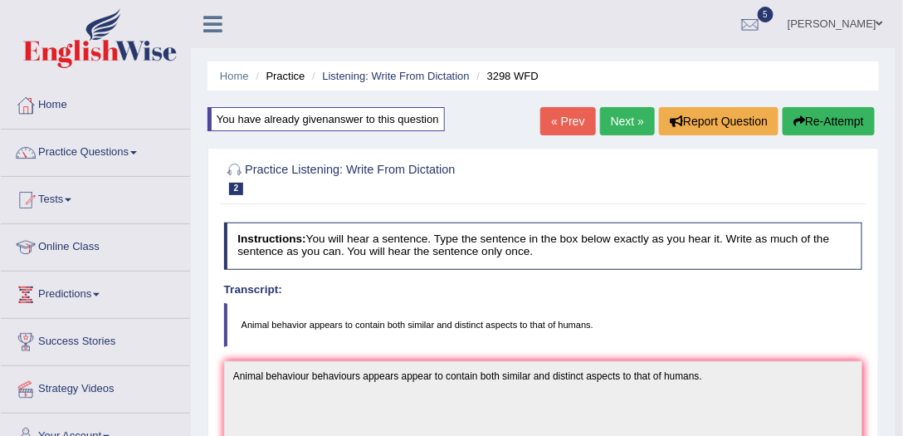
click at [619, 118] on link "Next »" at bounding box center [627, 121] width 55 height 28
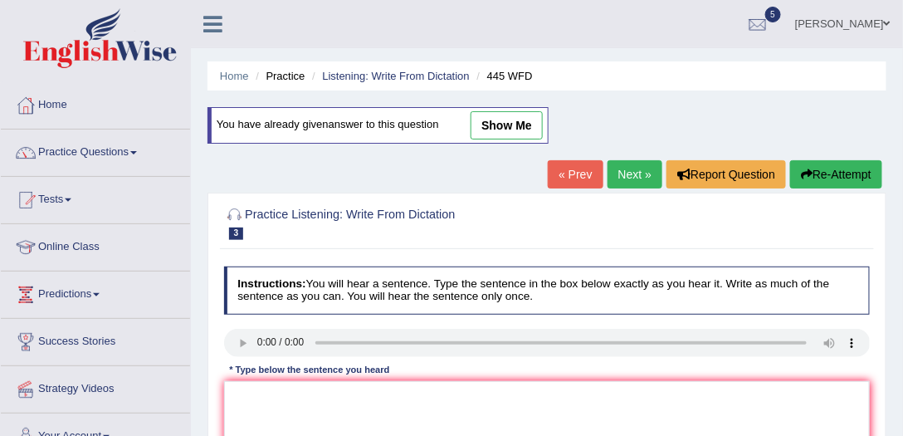
click at [553, 178] on link "« Prev" at bounding box center [575, 174] width 55 height 28
click at [503, 119] on link "show me" at bounding box center [507, 125] width 72 height 28
type textarea "Animal behaviour behaviours appears appear to contain both similar and distinct…"
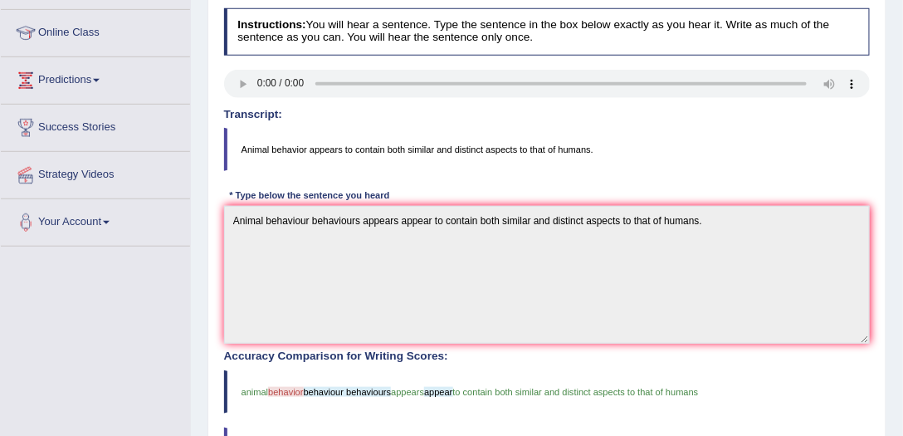
scroll to position [237, 0]
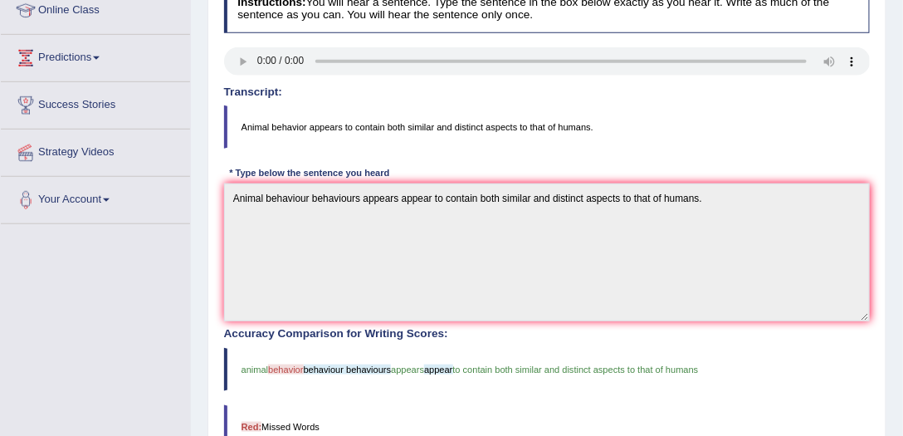
click at [356, 179] on div "Instructions: You will hear a sentence. Type the sentence in the box below exac…" at bounding box center [546, 345] width 653 height 735
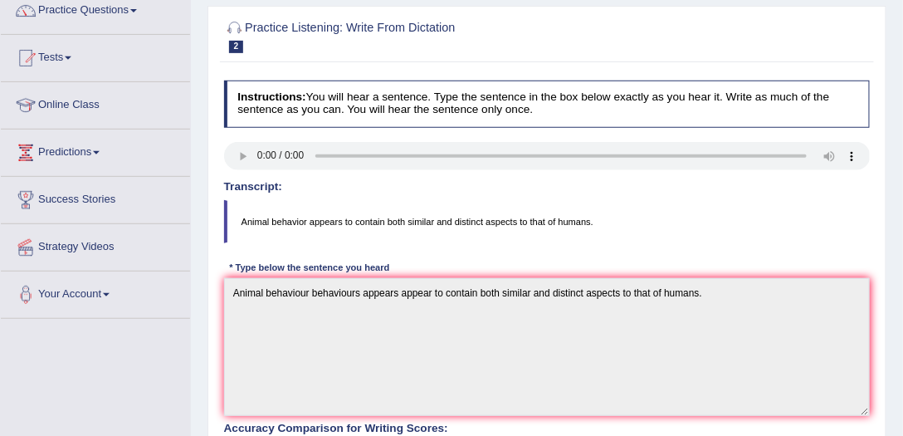
scroll to position [0, 0]
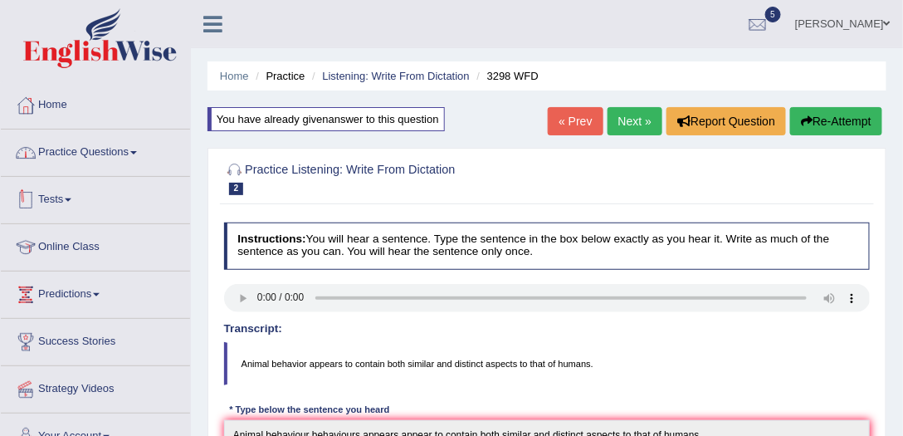
click at [105, 144] on link "Practice Questions" at bounding box center [95, 150] width 189 height 42
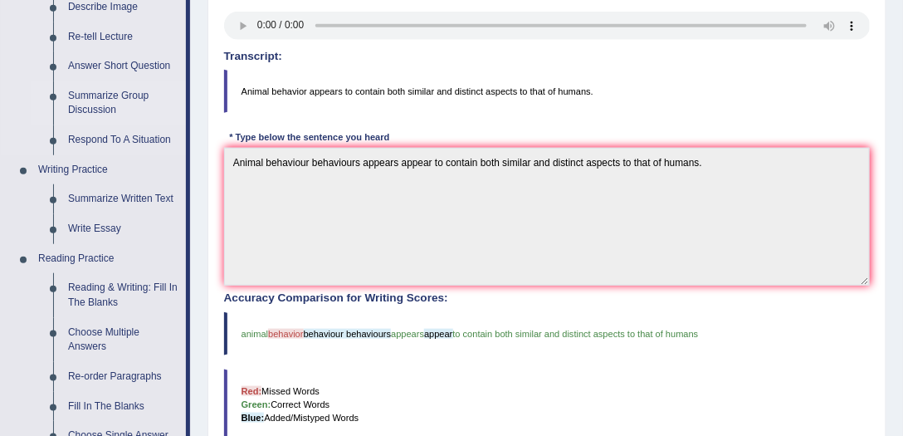
scroll to position [332, 0]
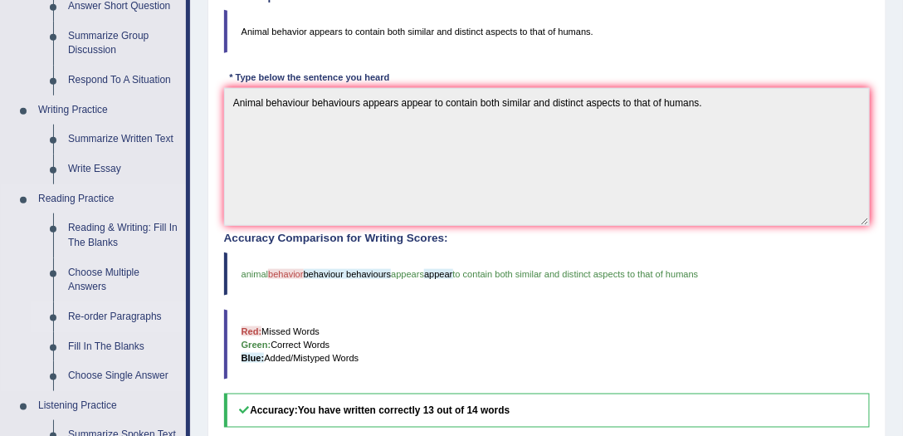
click at [90, 314] on link "Re-order Paragraphs" at bounding box center [123, 317] width 125 height 30
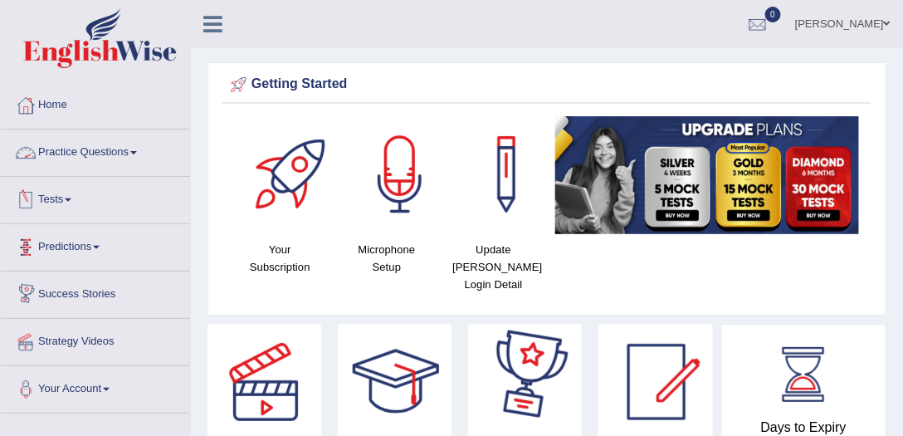
click at [95, 149] on link "Practice Questions" at bounding box center [95, 150] width 189 height 42
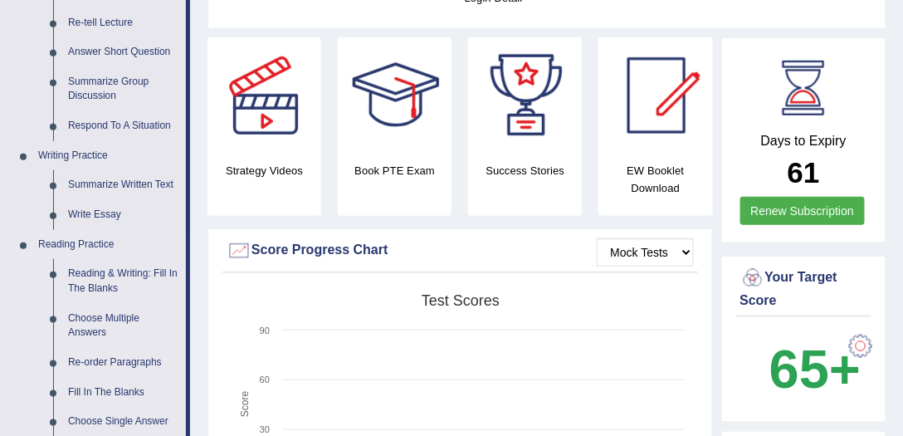
scroll to position [332, 0]
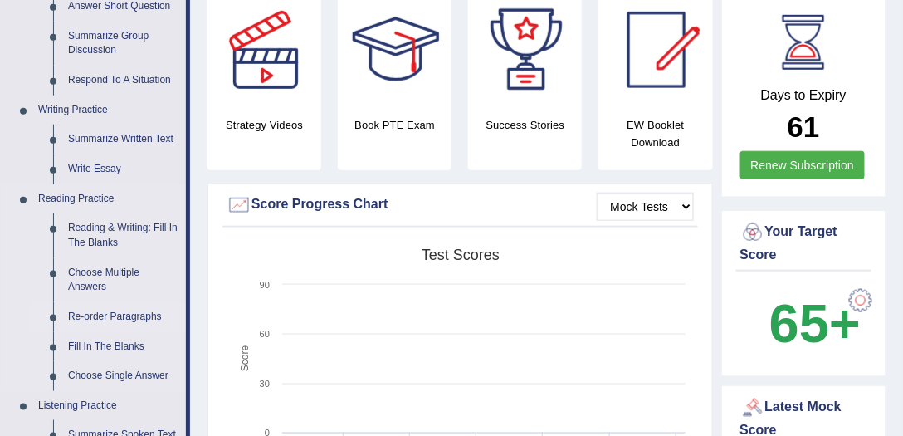
click at [98, 314] on link "Re-order Paragraphs" at bounding box center [123, 317] width 125 height 30
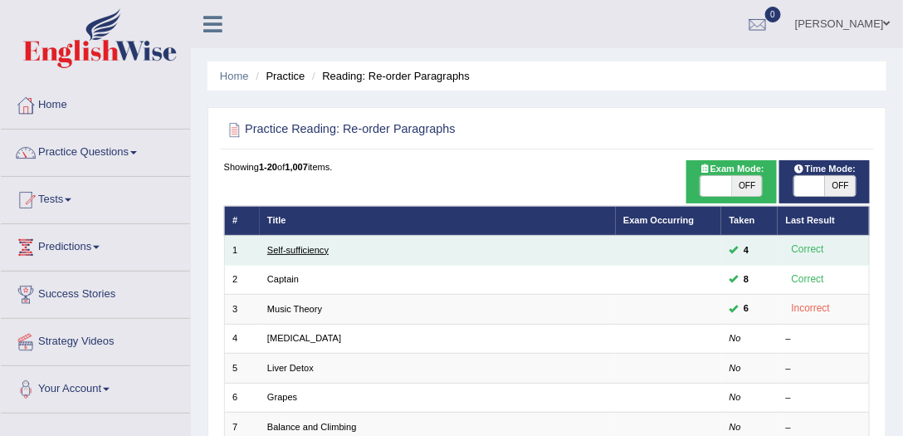
click at [310, 248] on link "Self-sufficiency" at bounding box center [297, 250] width 61 height 10
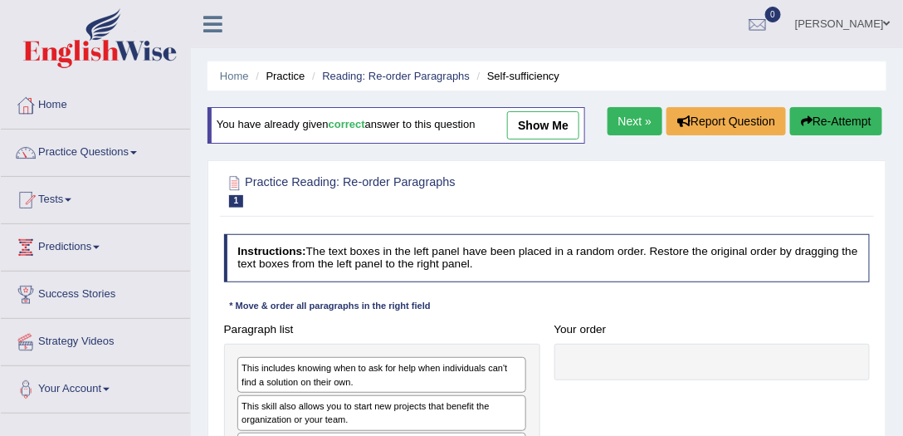
click at [530, 121] on link "show me" at bounding box center [543, 125] width 72 height 28
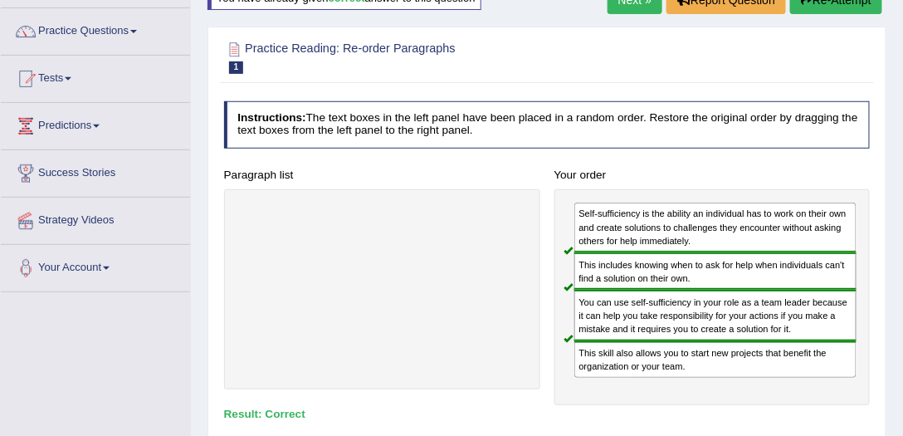
scroll to position [47, 0]
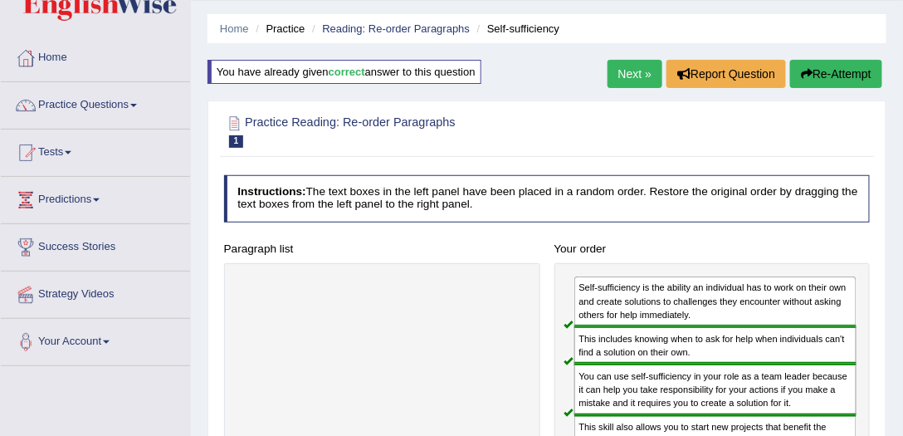
click at [629, 71] on link "Next »" at bounding box center [635, 74] width 55 height 28
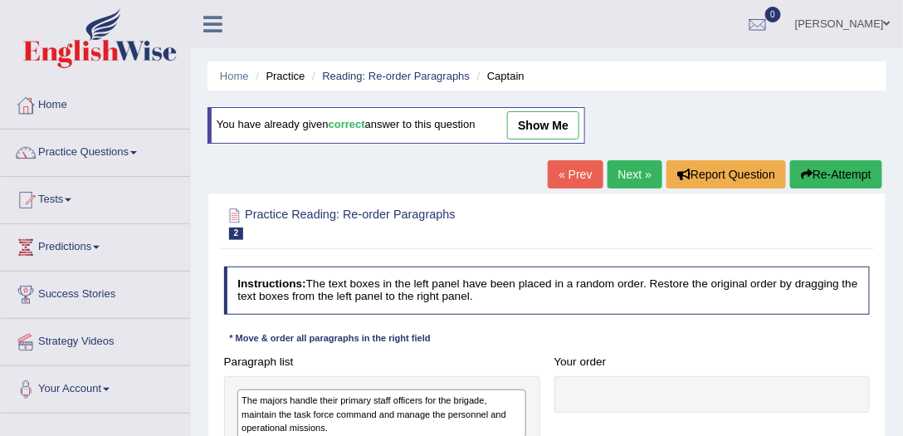
click at [572, 117] on link "show me" at bounding box center [543, 125] width 72 height 28
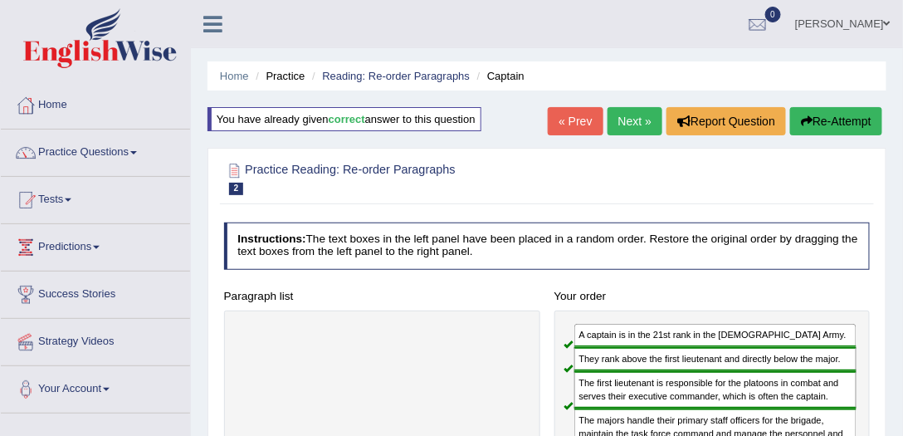
click at [622, 126] on link "Next »" at bounding box center [635, 121] width 55 height 28
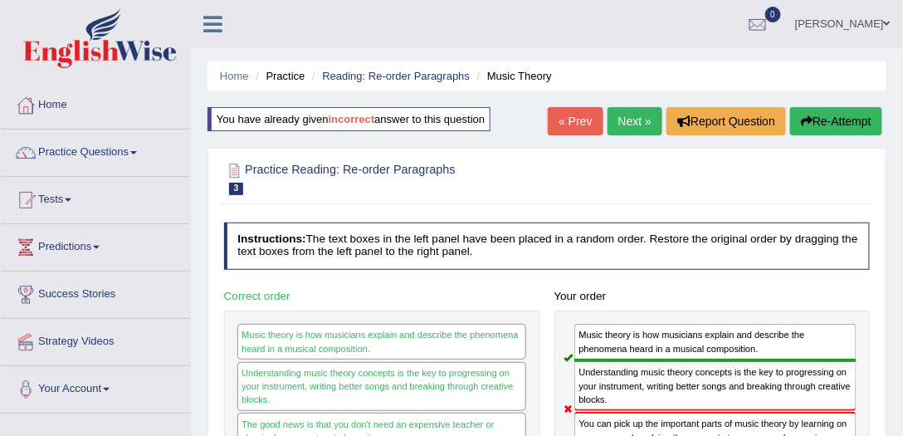
click at [834, 117] on button "Re-Attempt" at bounding box center [836, 121] width 92 height 28
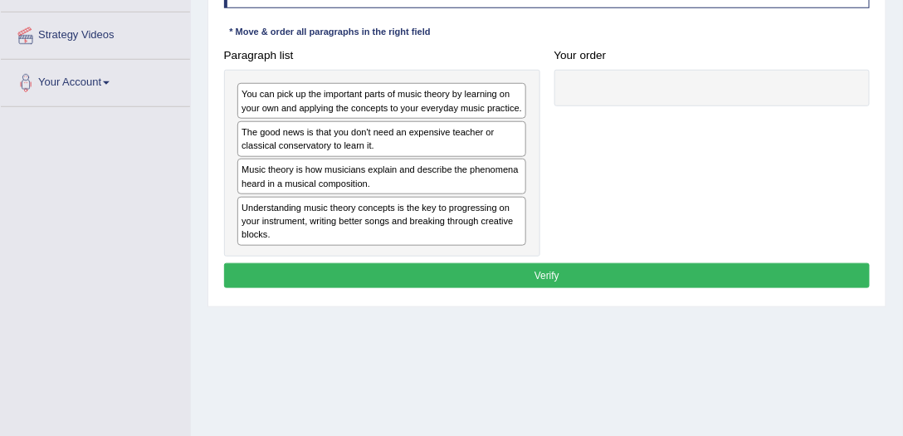
scroll to position [237, 0]
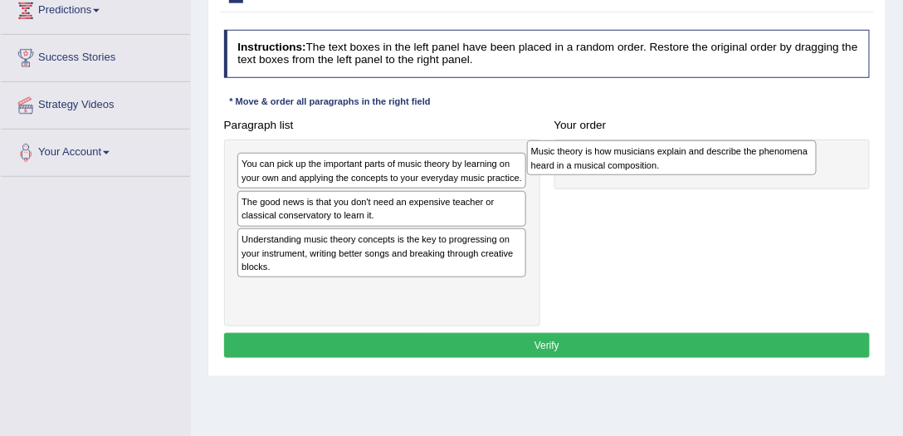
drag, startPoint x: 310, startPoint y: 248, endPoint x: 655, endPoint y: 167, distance: 353.9
click at [655, 167] on div "Music theory is how musicians explain and describe the phenomena heard in a mus…" at bounding box center [672, 157] width 291 height 35
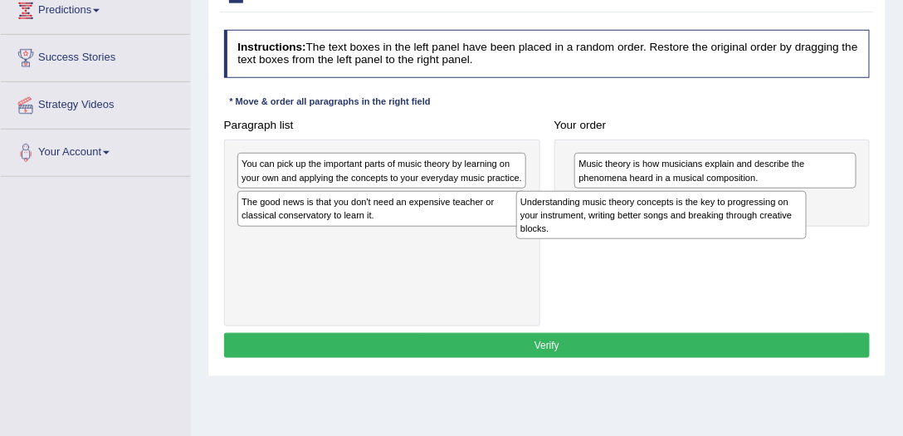
drag, startPoint x: 300, startPoint y: 251, endPoint x: 632, endPoint y: 229, distance: 332.7
click at [632, 229] on div "Understanding music theory concepts is the key to progressing on your instrumen…" at bounding box center [661, 215] width 291 height 48
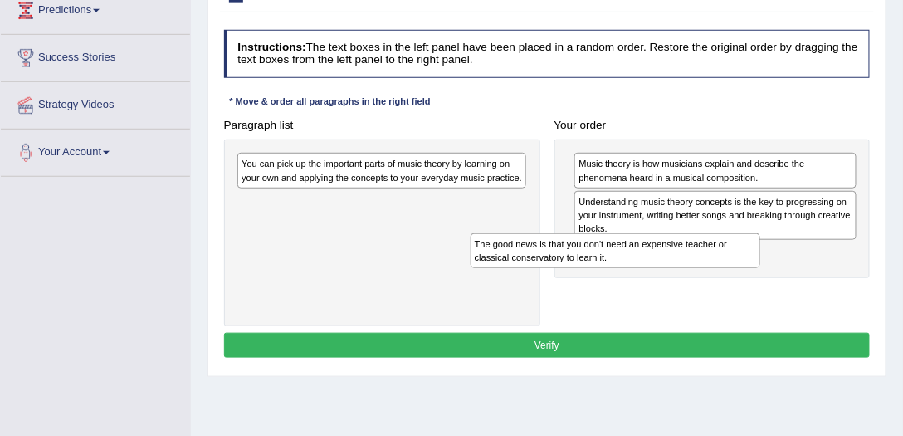
drag, startPoint x: 380, startPoint y: 204, endPoint x: 658, endPoint y: 270, distance: 285.7
click at [658, 270] on div "Paragraph list You can pick up the important parts of music theory by learning …" at bounding box center [547, 219] width 661 height 213
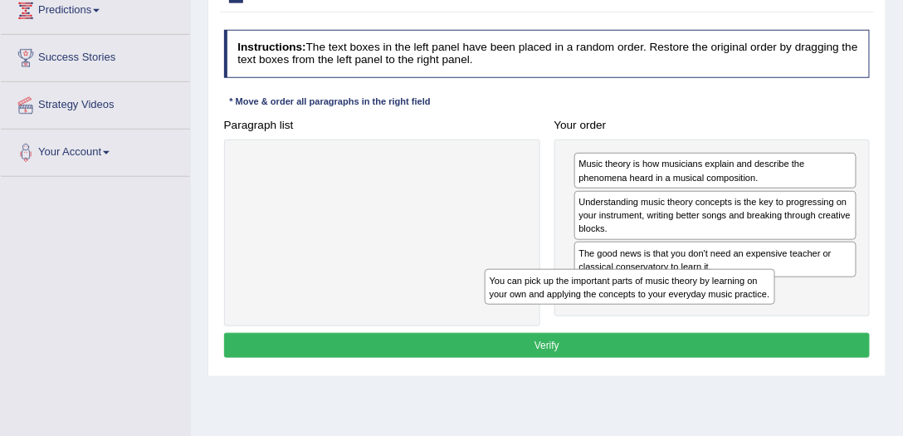
drag, startPoint x: 408, startPoint y: 157, endPoint x: 704, endPoint y: 300, distance: 328.5
click at [704, 300] on div "Paragraph list You can pick up the important parts of music theory by learning …" at bounding box center [547, 219] width 661 height 213
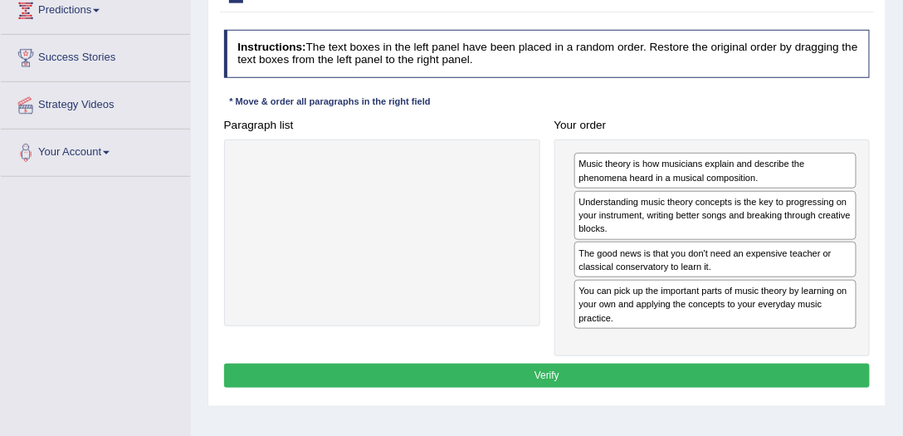
click at [526, 368] on button "Verify" at bounding box center [547, 376] width 647 height 24
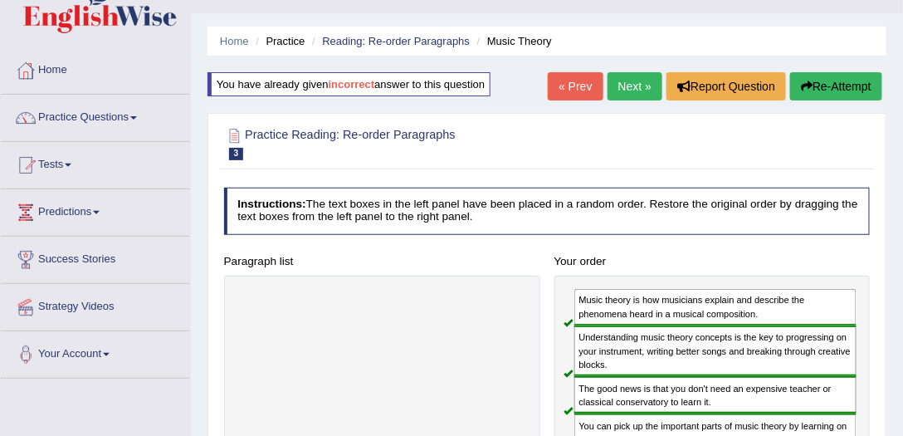
scroll to position [0, 0]
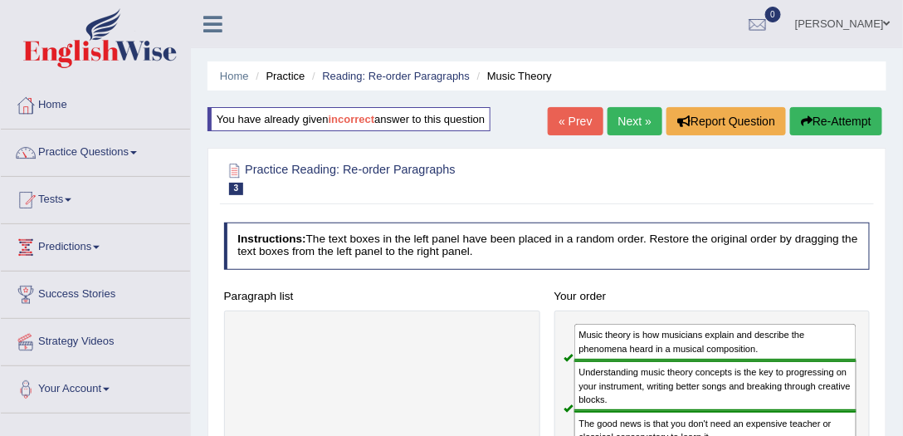
click at [636, 115] on link "Next »" at bounding box center [635, 121] width 55 height 28
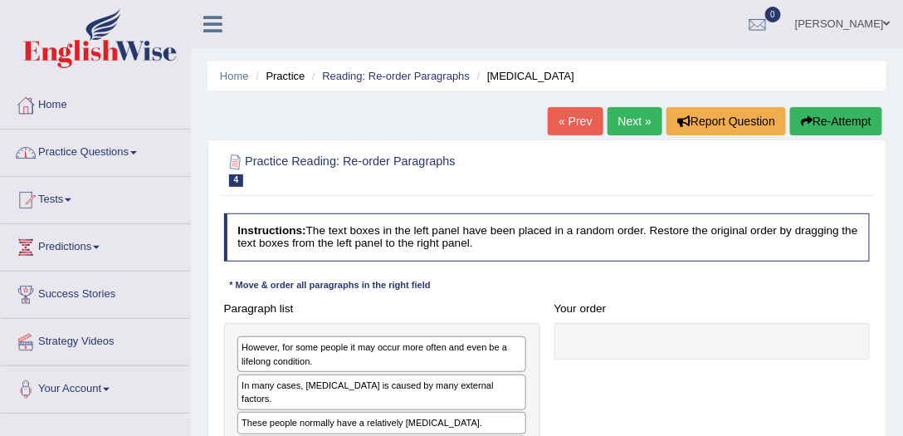
click at [73, 149] on link "Practice Questions" at bounding box center [95, 150] width 189 height 42
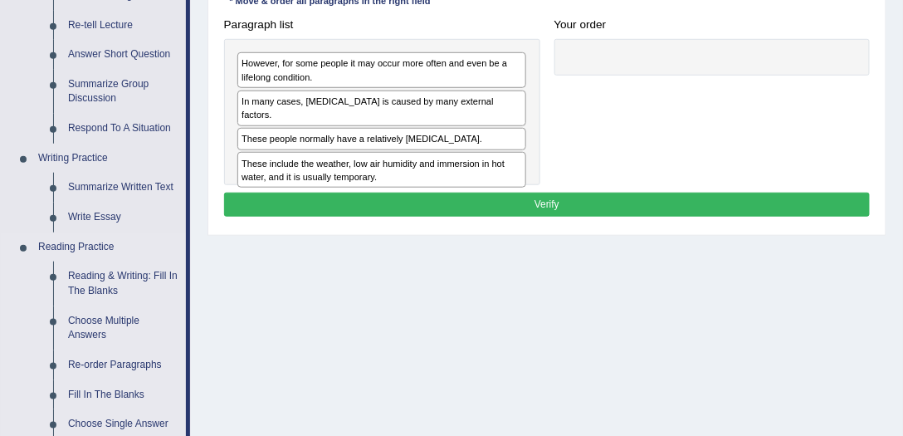
scroll to position [474, 0]
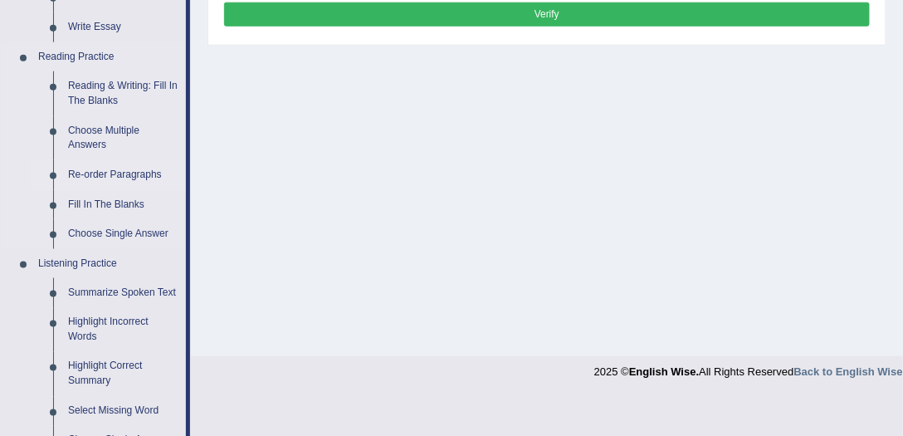
click at [103, 173] on link "Re-order Paragraphs" at bounding box center [123, 175] width 125 height 30
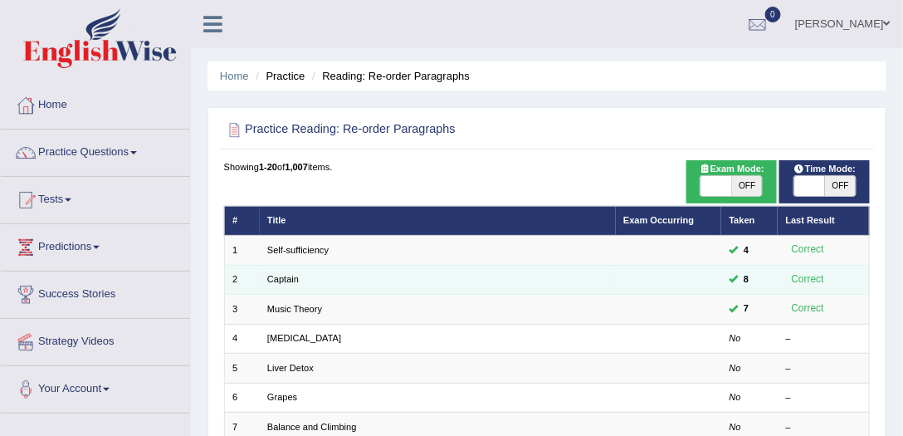
click at [288, 271] on td "Captain" at bounding box center [438, 279] width 356 height 29
click at [283, 282] on link "Captain" at bounding box center [283, 279] width 32 height 10
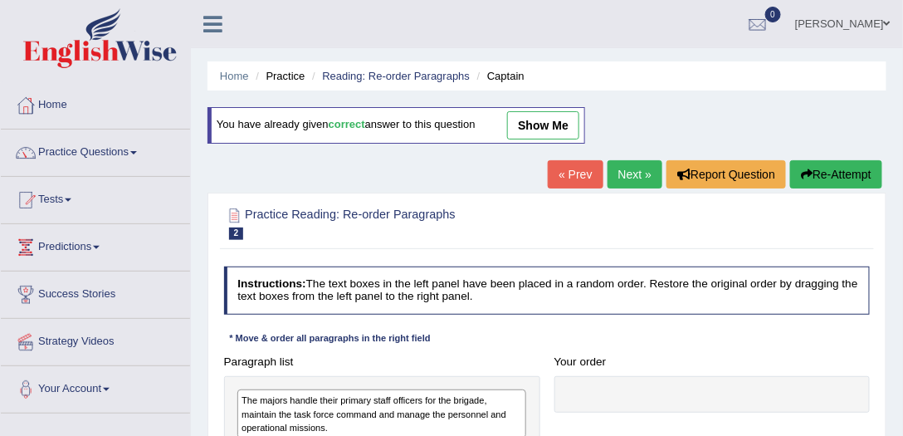
click at [554, 123] on link "show me" at bounding box center [543, 125] width 72 height 28
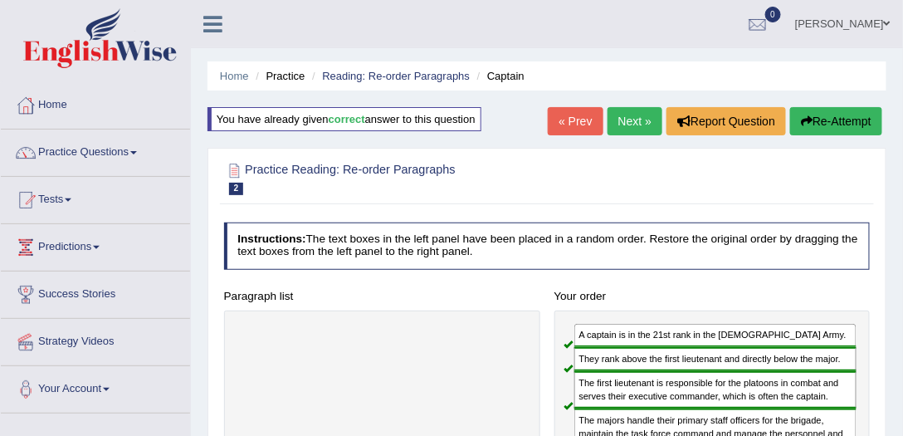
click at [850, 126] on button "Re-Attempt" at bounding box center [836, 121] width 92 height 28
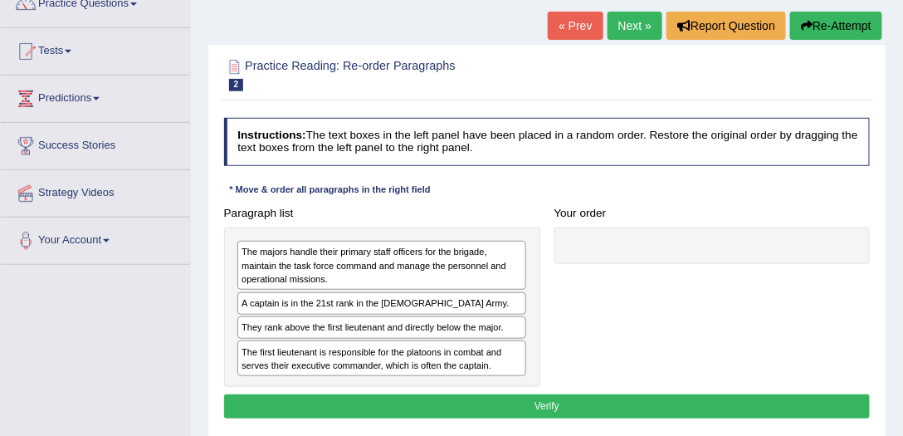
scroll to position [189, 0]
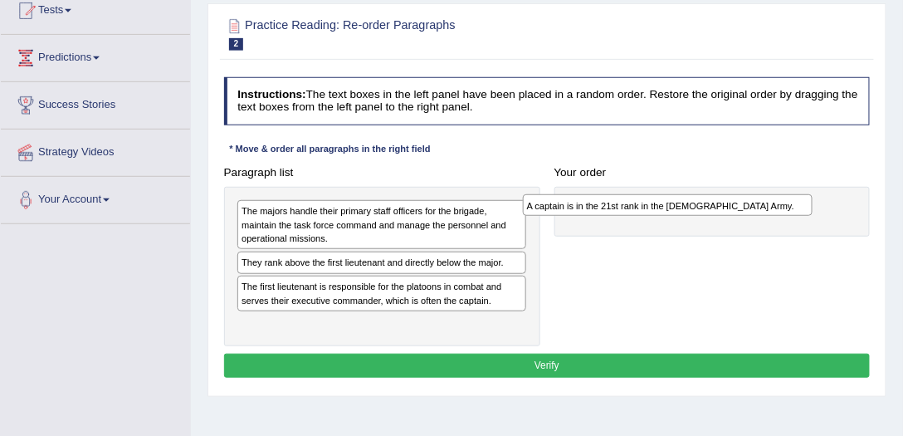
drag, startPoint x: 256, startPoint y: 256, endPoint x: 596, endPoint y: 207, distance: 343.1
click at [596, 207] on div "A captain is in the 21st rank in the [DEMOGRAPHIC_DATA] Army." at bounding box center [668, 205] width 291 height 22
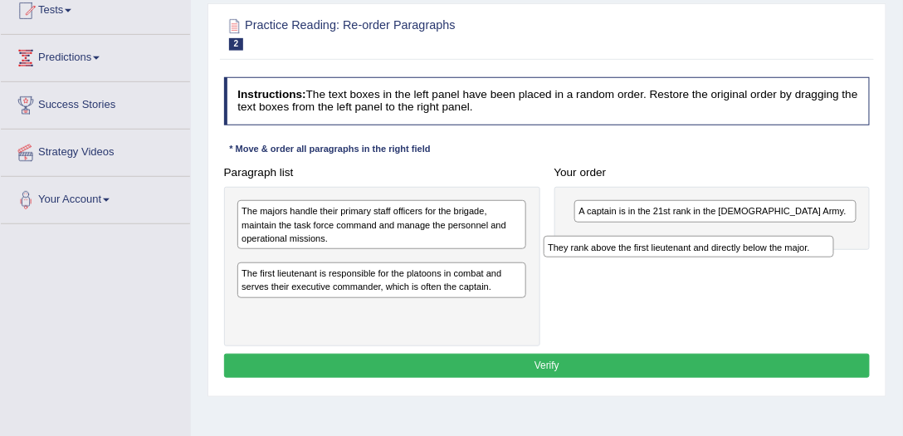
drag, startPoint x: 268, startPoint y: 256, endPoint x: 632, endPoint y: 251, distance: 364.4
click at [632, 251] on div "They rank above the first lieutenant and directly below the major." at bounding box center [689, 247] width 291 height 22
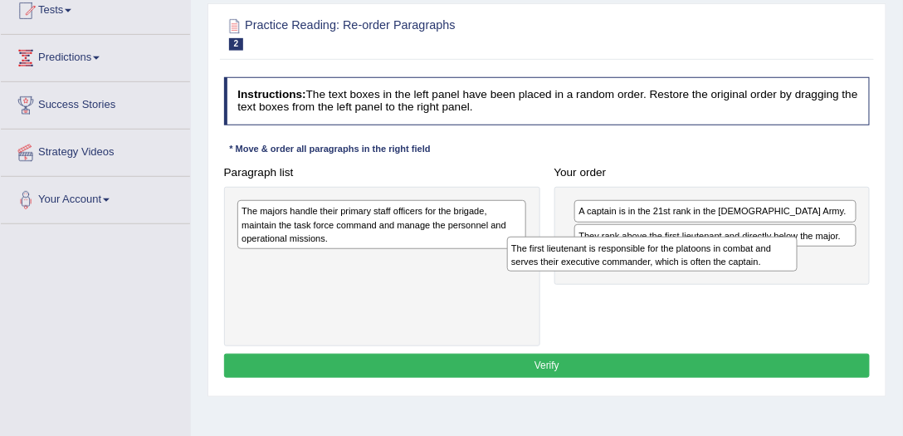
drag, startPoint x: 331, startPoint y: 270, endPoint x: 652, endPoint y: 270, distance: 321.2
click at [652, 270] on div "Paragraph list The majors handle their primary staff officers for the brigade, …" at bounding box center [547, 253] width 661 height 187
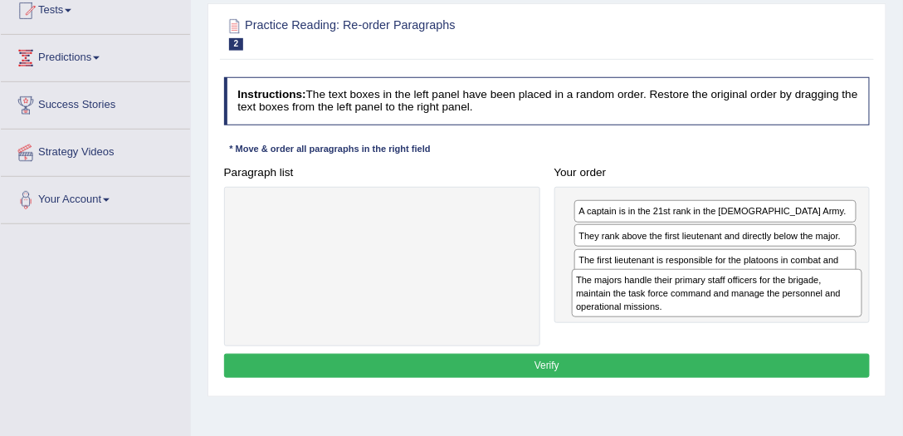
drag, startPoint x: 305, startPoint y: 229, endPoint x: 703, endPoint y: 317, distance: 408.0
click at [703, 317] on div "Paragraph list The majors handle their primary staff officers for the brigade, …" at bounding box center [547, 253] width 661 height 187
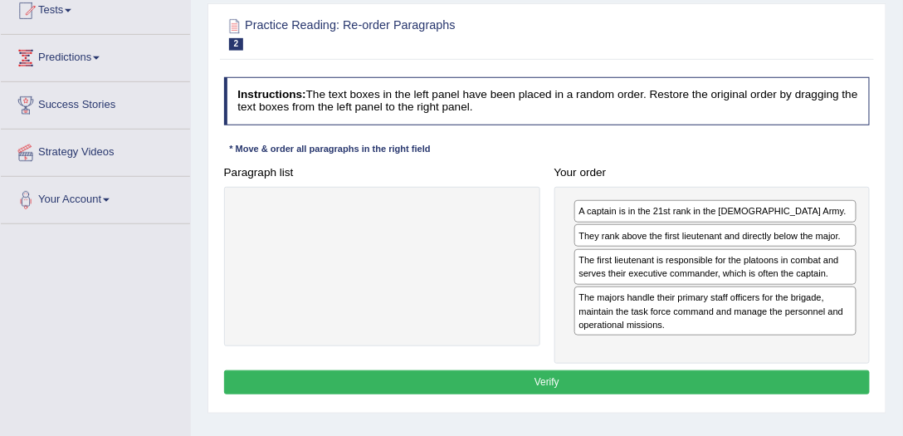
click at [616, 370] on button "Verify" at bounding box center [547, 382] width 647 height 24
